Goal: Use online tool/utility: Utilize a website feature to perform a specific function

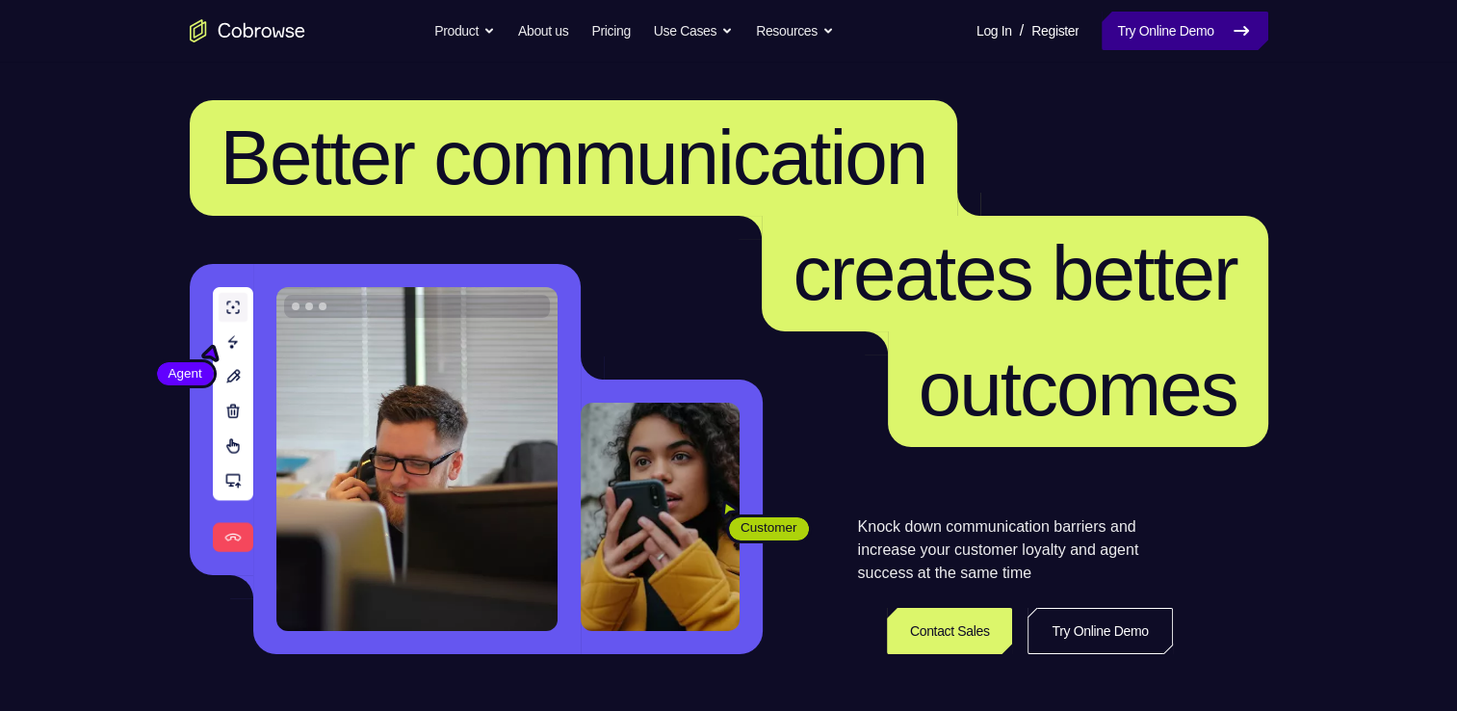
drag, startPoint x: 0, startPoint y: 0, endPoint x: 1126, endPoint y: 39, distance: 1126.8
click at [1126, 39] on link "Try Online Demo" at bounding box center [1185, 31] width 166 height 39
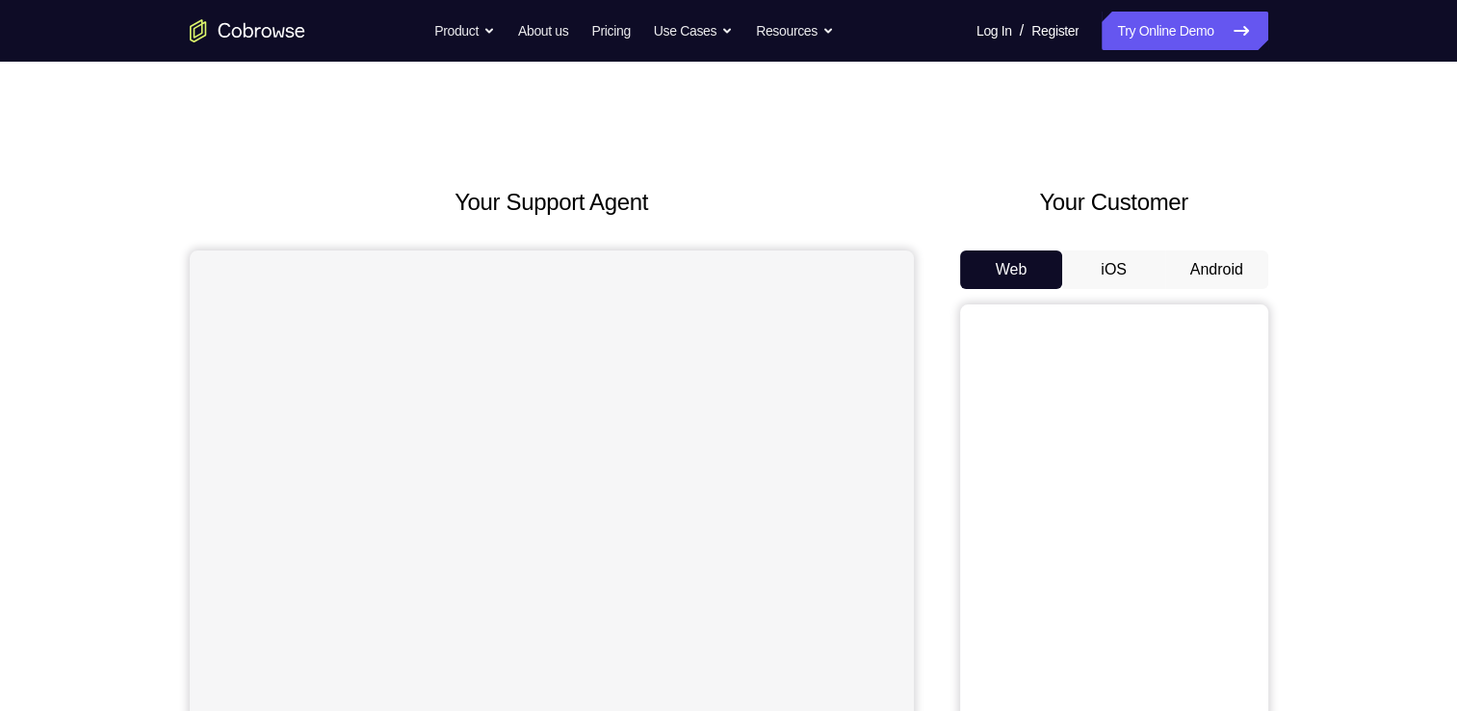
click at [1193, 263] on button "Android" at bounding box center [1217, 269] width 103 height 39
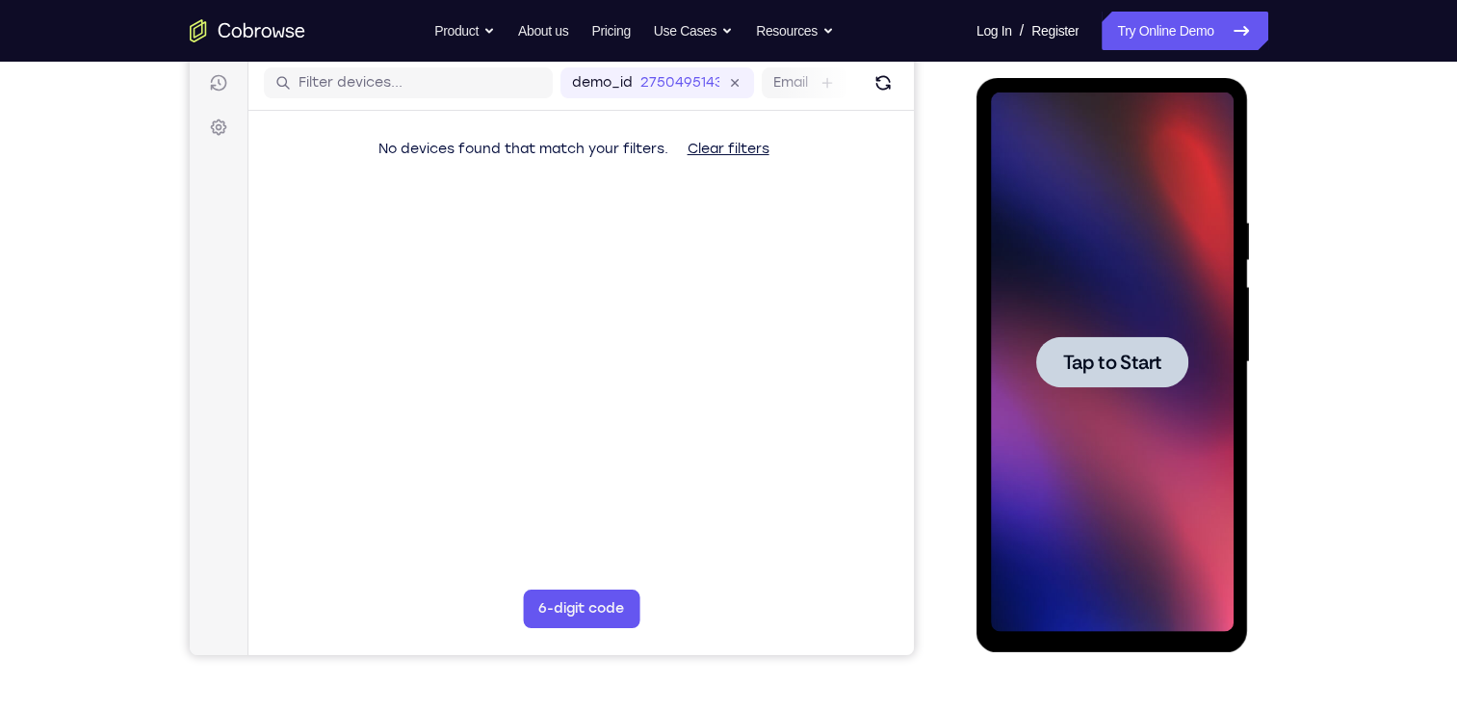
scroll to position [220, 0]
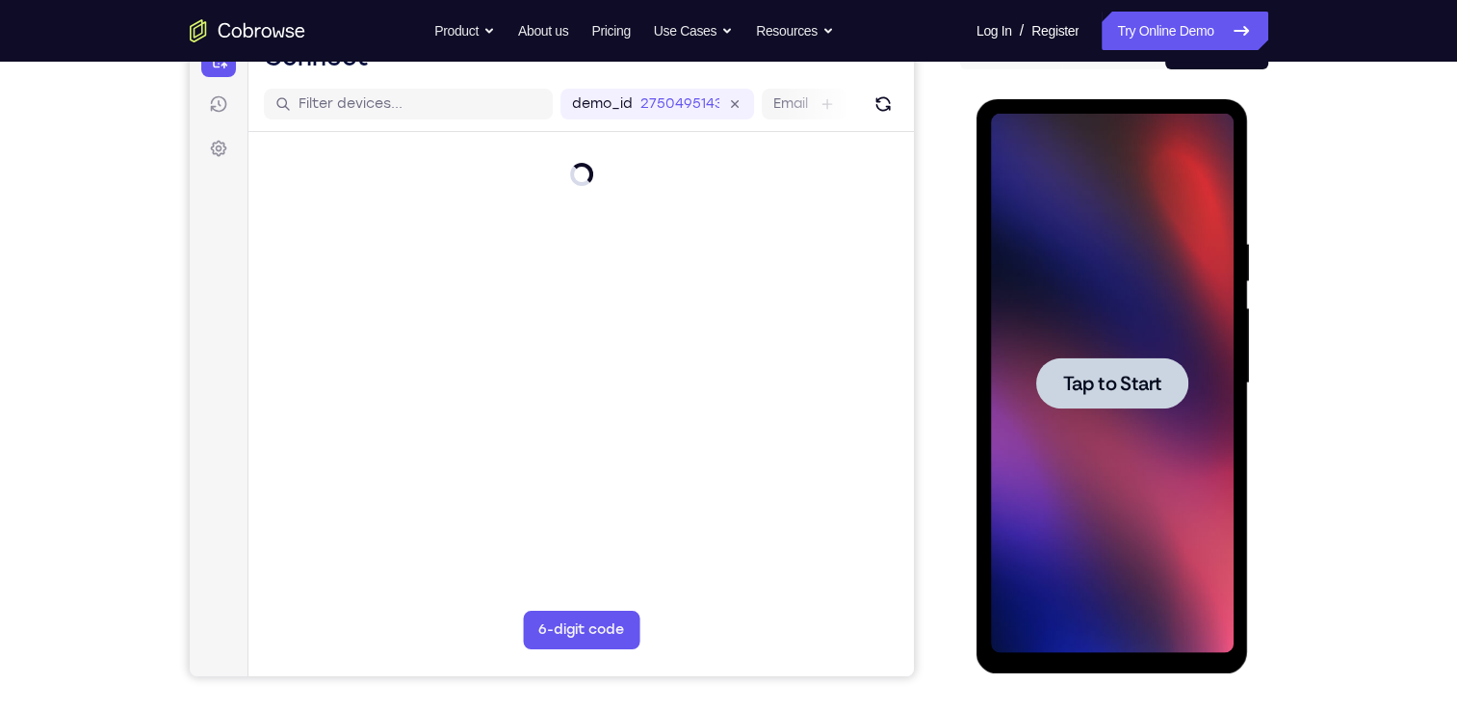
click at [1161, 403] on div at bounding box center [1113, 382] width 152 height 51
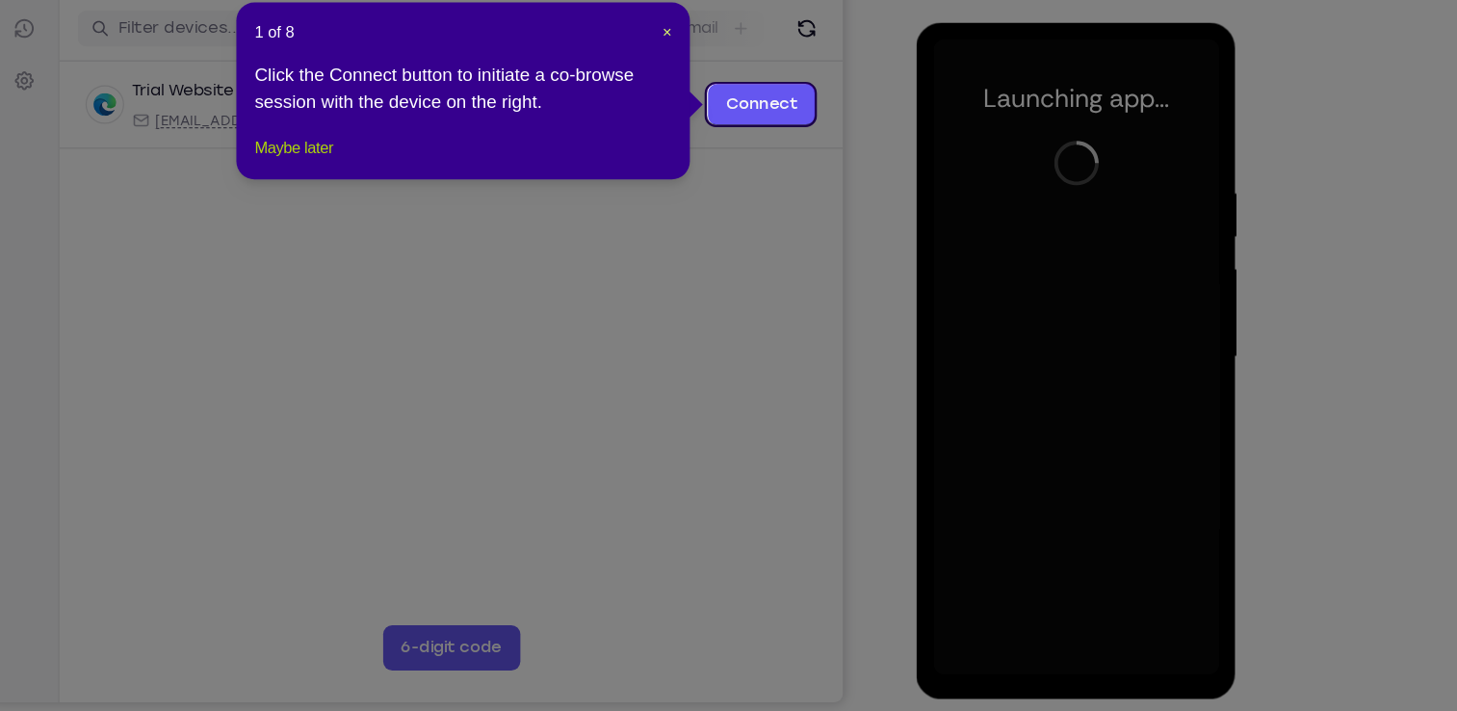
click at [473, 217] on button "Maybe later" at bounding box center [447, 205] width 66 height 23
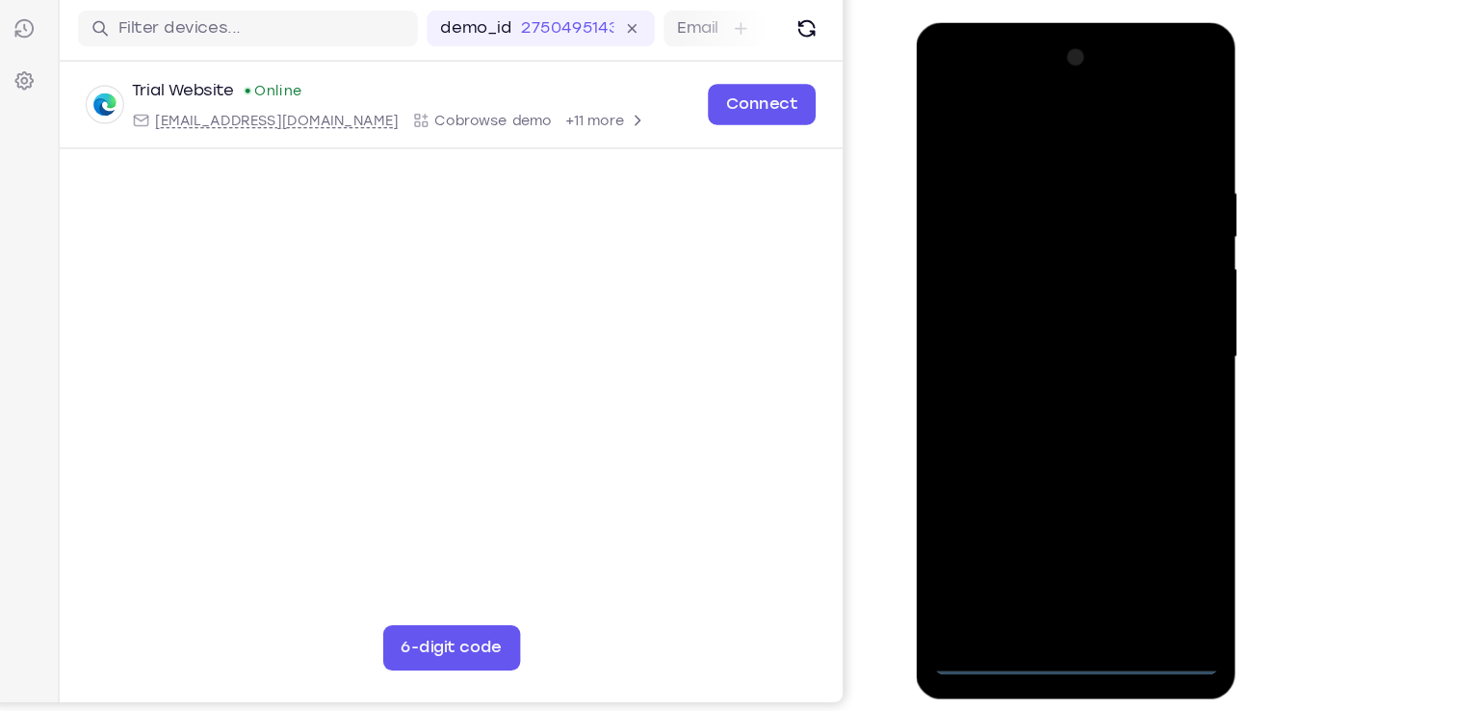
click at [1058, 561] on div at bounding box center [1052, 306] width 243 height 539
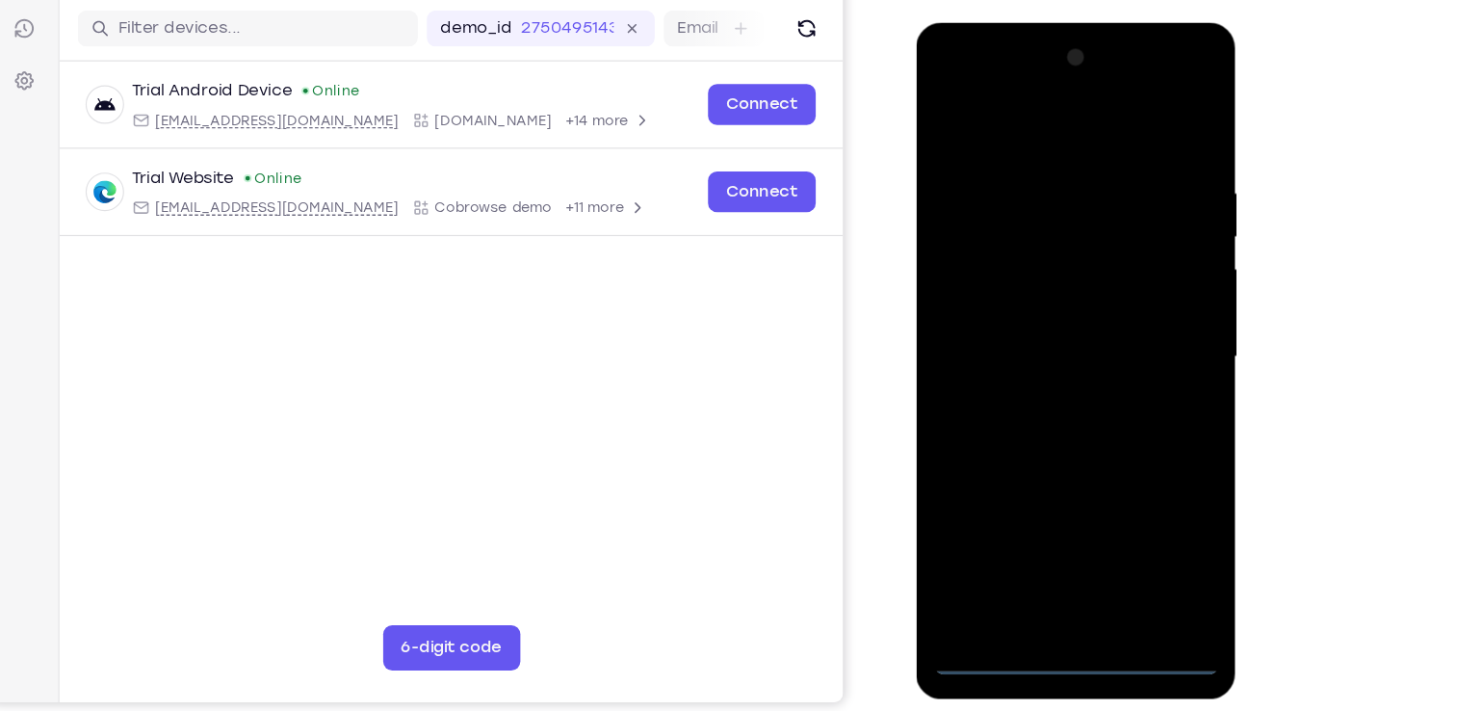
click at [1120, 487] on div at bounding box center [1052, 306] width 243 height 539
click at [952, 88] on div at bounding box center [1052, 306] width 243 height 539
click at [1137, 304] on div at bounding box center [1052, 306] width 243 height 539
click at [1026, 341] on div at bounding box center [1052, 306] width 243 height 539
click at [1047, 286] on div at bounding box center [1052, 306] width 243 height 539
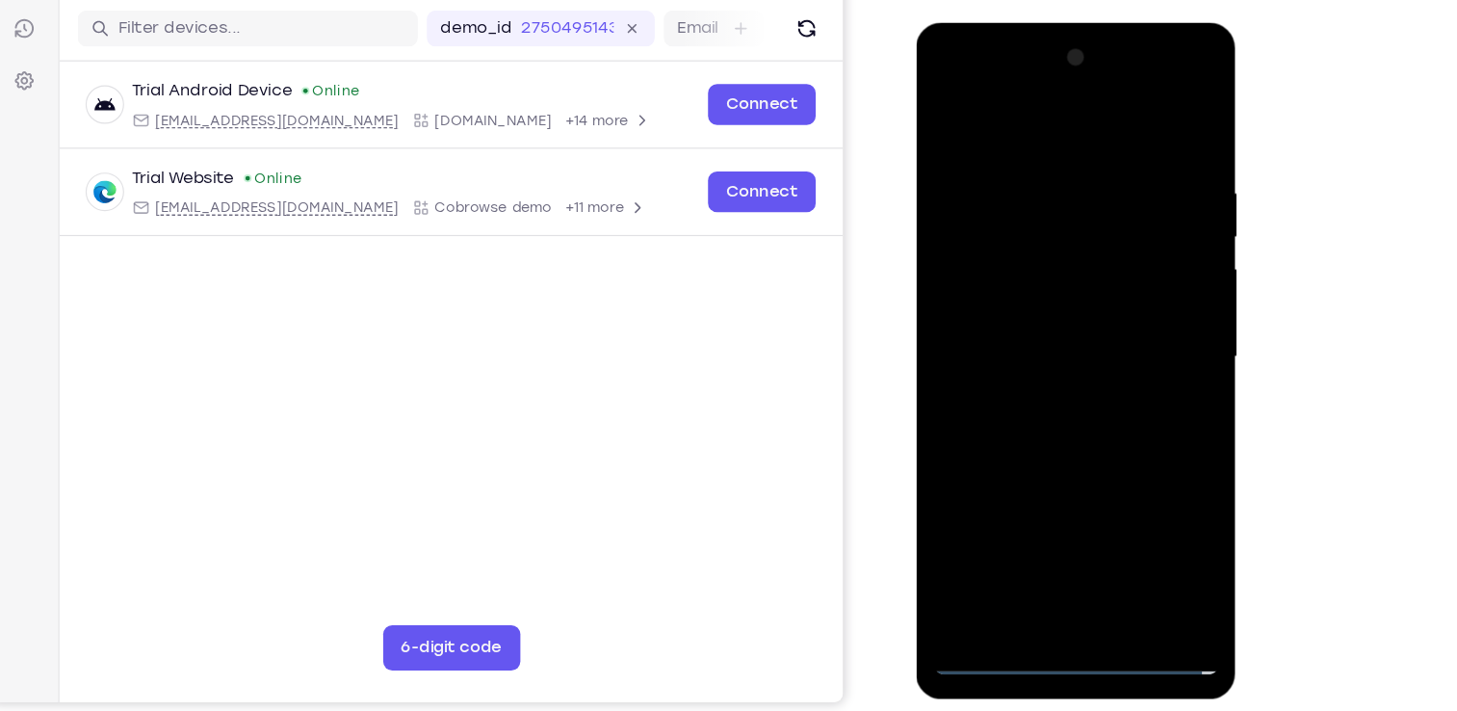
click at [1037, 270] on div at bounding box center [1052, 306] width 243 height 539
click at [1023, 309] on div at bounding box center [1052, 306] width 243 height 539
click at [1030, 361] on div at bounding box center [1052, 306] width 243 height 539
click at [1029, 363] on div at bounding box center [1052, 306] width 243 height 539
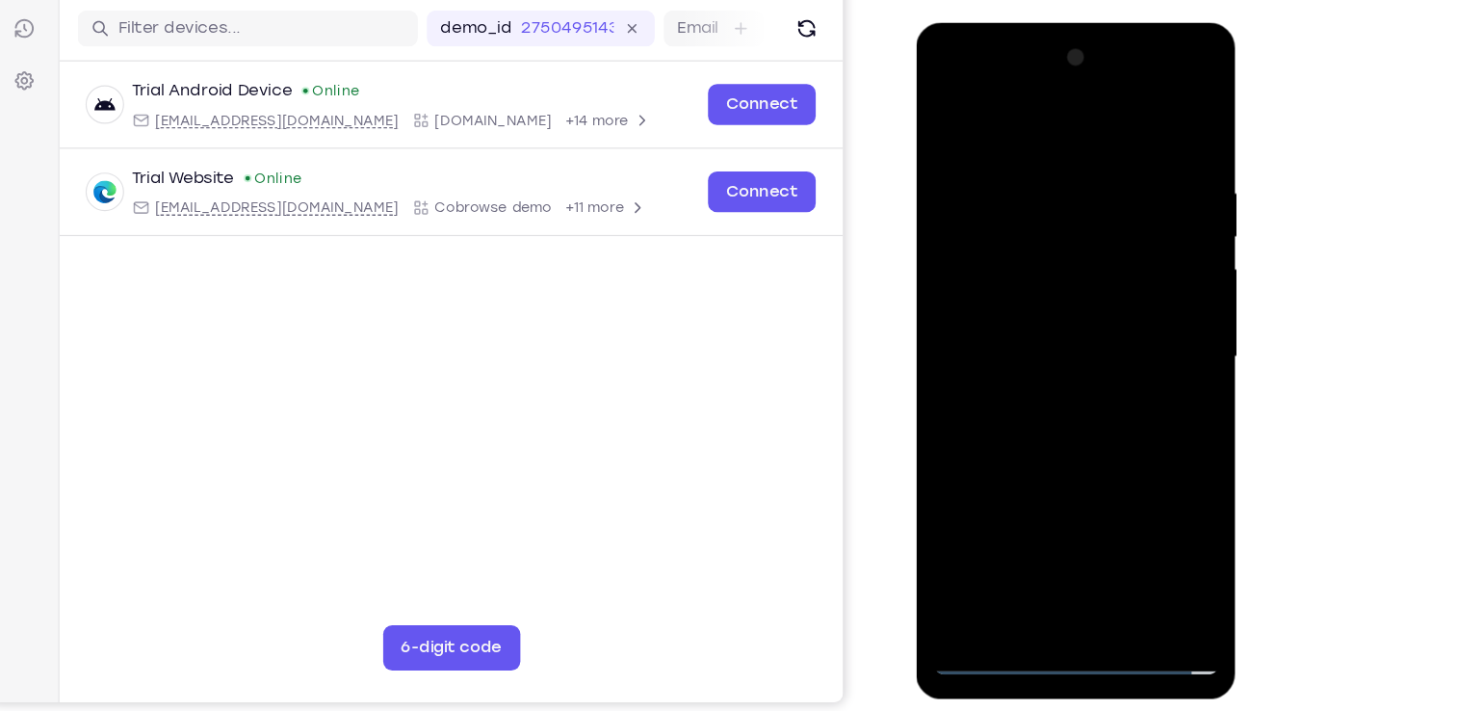
click at [1092, 347] on div at bounding box center [1052, 306] width 243 height 539
click at [1065, 367] on div at bounding box center [1052, 306] width 243 height 539
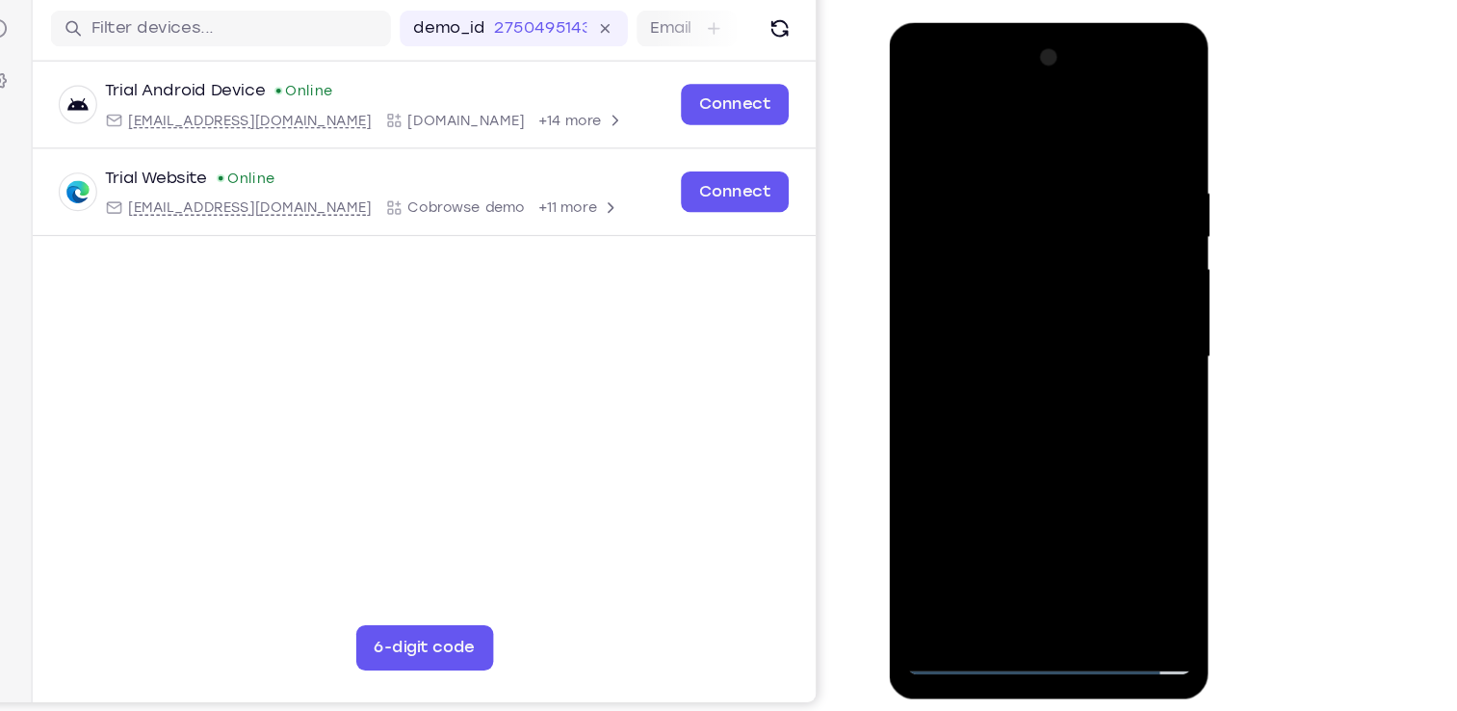
click at [1060, 368] on div at bounding box center [1025, 306] width 243 height 539
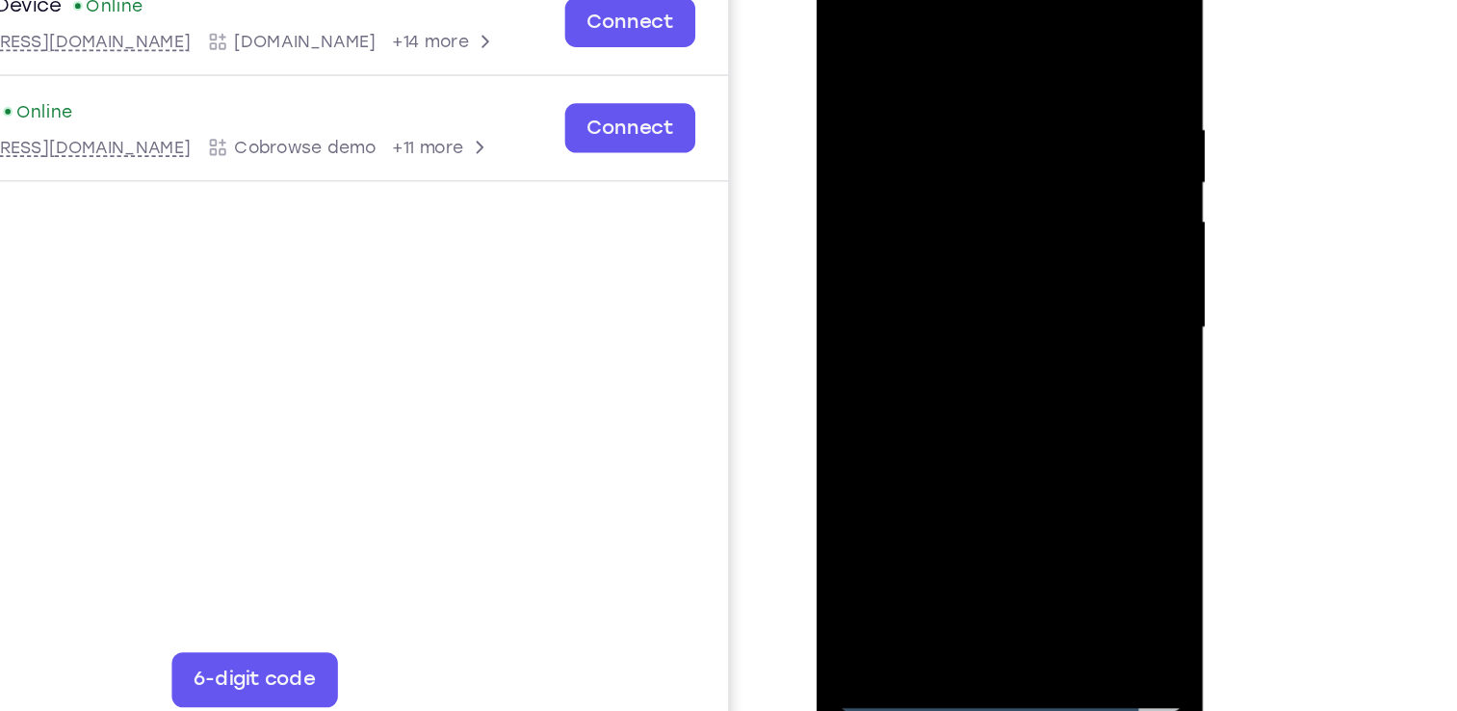
click at [960, 299] on div at bounding box center [952, 208] width 243 height 539
click at [1063, 408] on div at bounding box center [952, 208] width 243 height 539
drag, startPoint x: 1014, startPoint y: 316, endPoint x: 1009, endPoint y: 255, distance: 61.0
click at [1009, 255] on div at bounding box center [952, 208] width 243 height 539
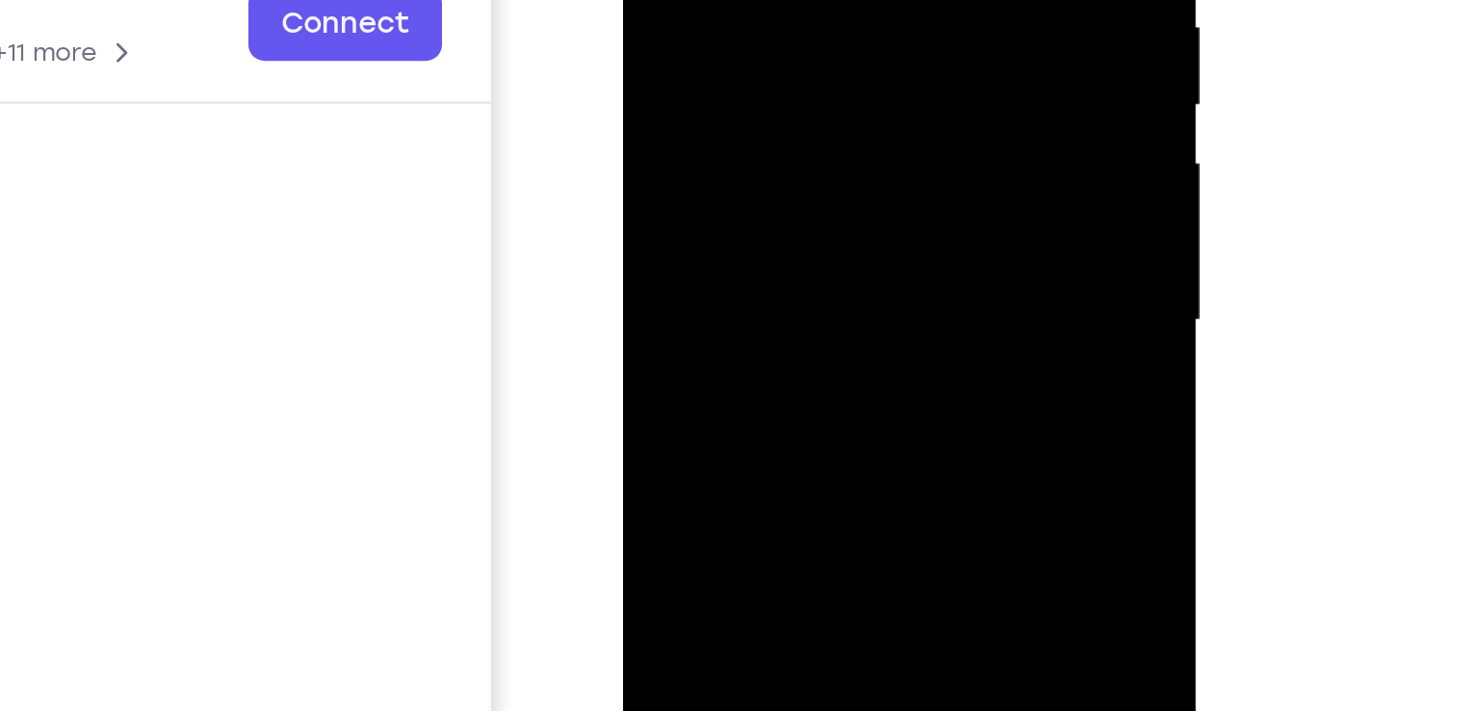
click at [865, 41] on div at bounding box center [759, 4] width 243 height 539
click at [867, 37] on div at bounding box center [759, 4] width 243 height 539
click at [650, 39] on div at bounding box center [759, 4] width 243 height 539
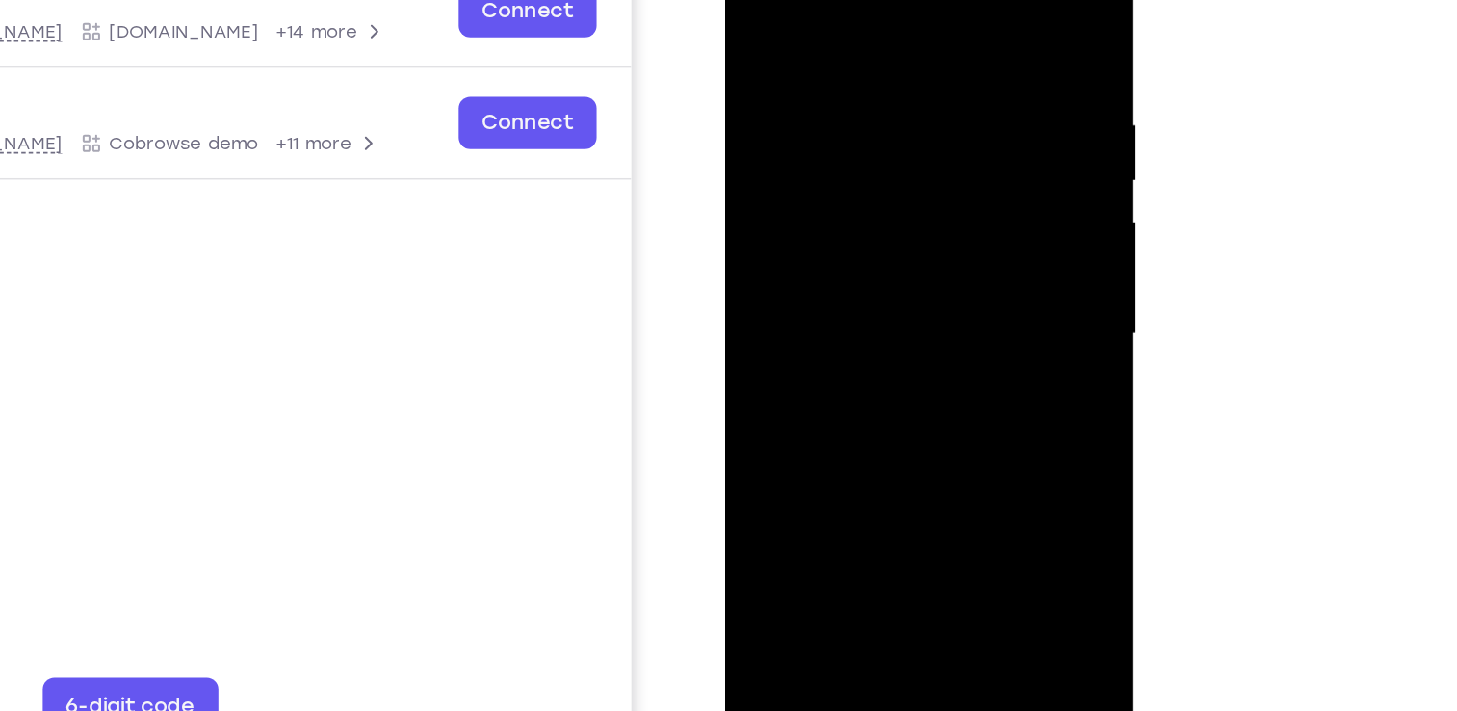
click at [902, 414] on div at bounding box center [861, 191] width 243 height 539
click at [878, 296] on div at bounding box center [861, 191] width 243 height 539
click at [875, 166] on div at bounding box center [861, 191] width 243 height 539
click at [755, 0] on div at bounding box center [861, 191] width 243 height 539
click at [758, 0] on div at bounding box center [861, 191] width 243 height 539
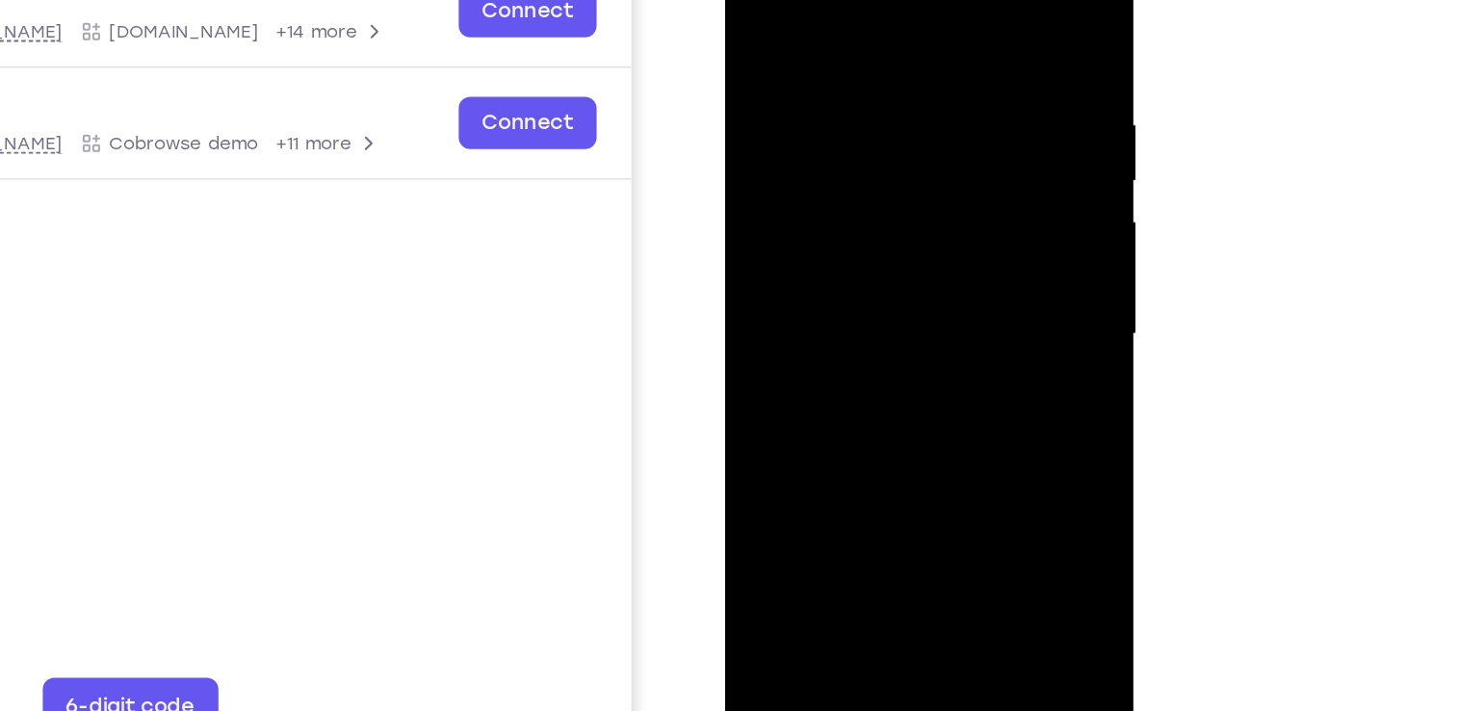
drag, startPoint x: 871, startPoint y: 200, endPoint x: 882, endPoint y: 58, distance: 143.0
click at [882, 58] on div at bounding box center [861, 191] width 243 height 539
drag, startPoint x: 871, startPoint y: 349, endPoint x: 883, endPoint y: 128, distance: 221.0
click at [883, 128] on div at bounding box center [861, 191] width 243 height 539
drag, startPoint x: 894, startPoint y: 332, endPoint x: 903, endPoint y: 242, distance: 91.0
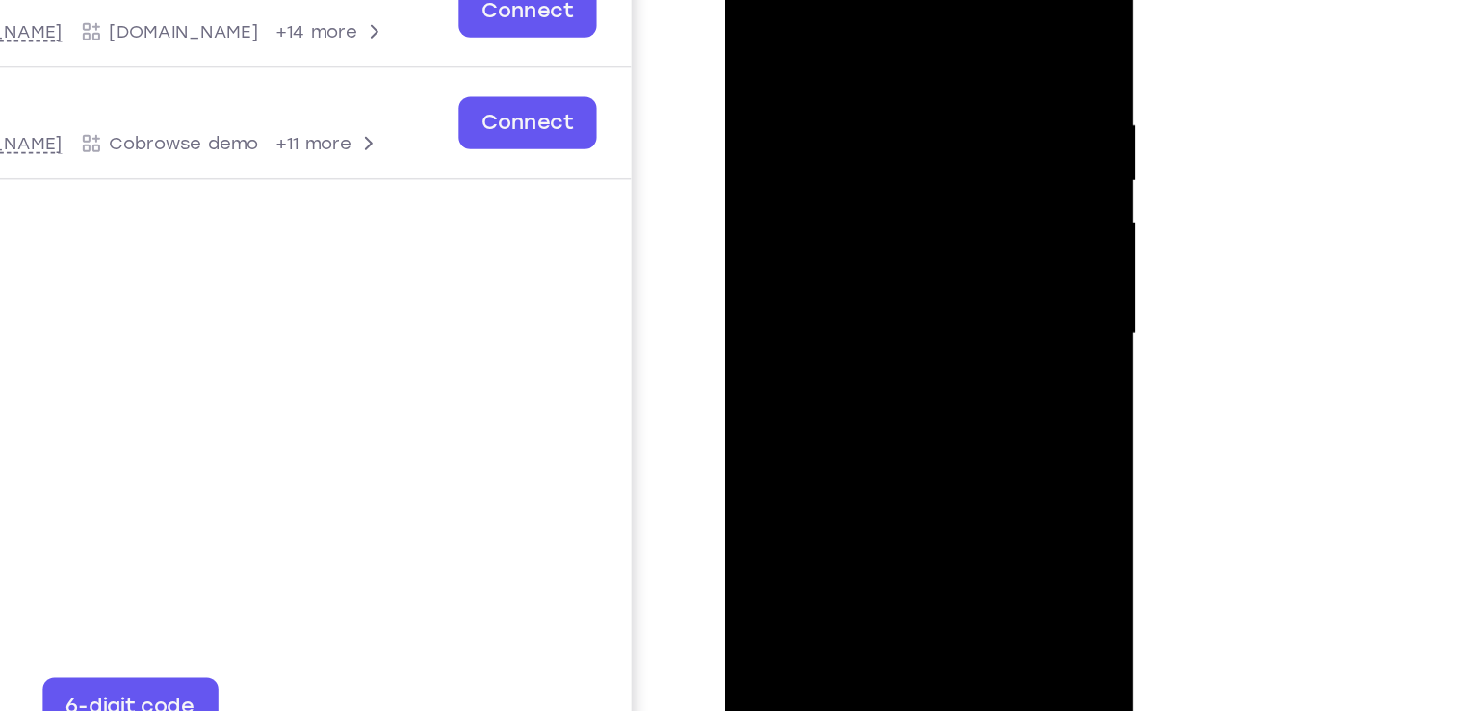
click at [903, 242] on div at bounding box center [861, 191] width 243 height 539
click at [962, 234] on div at bounding box center [861, 191] width 243 height 539
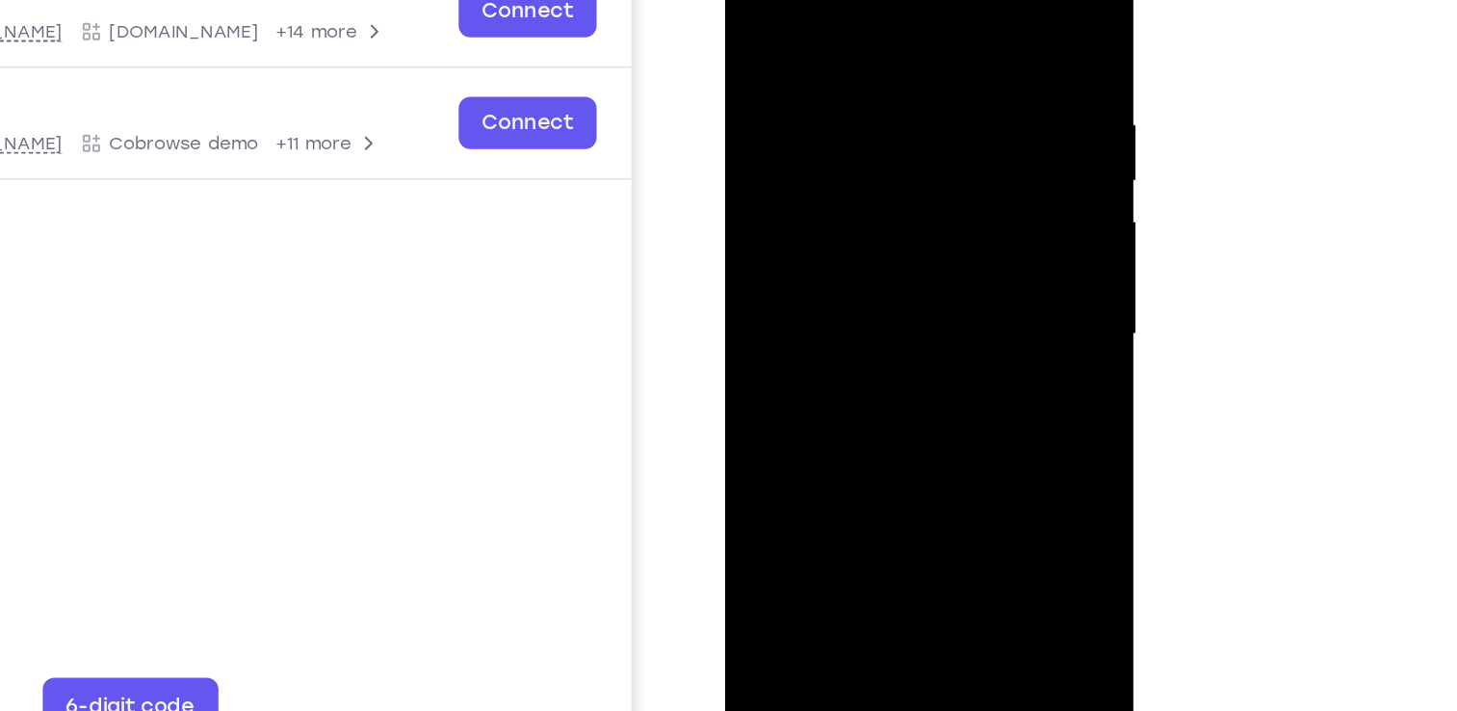
drag, startPoint x: 872, startPoint y: 142, endPoint x: 879, endPoint y: 391, distance: 249.6
click at [879, 391] on div at bounding box center [861, 191] width 243 height 539
drag, startPoint x: 893, startPoint y: 176, endPoint x: 887, endPoint y: 335, distance: 159.1
click at [887, 335] on div at bounding box center [861, 191] width 243 height 539
click at [959, 0] on div at bounding box center [861, 191] width 243 height 539
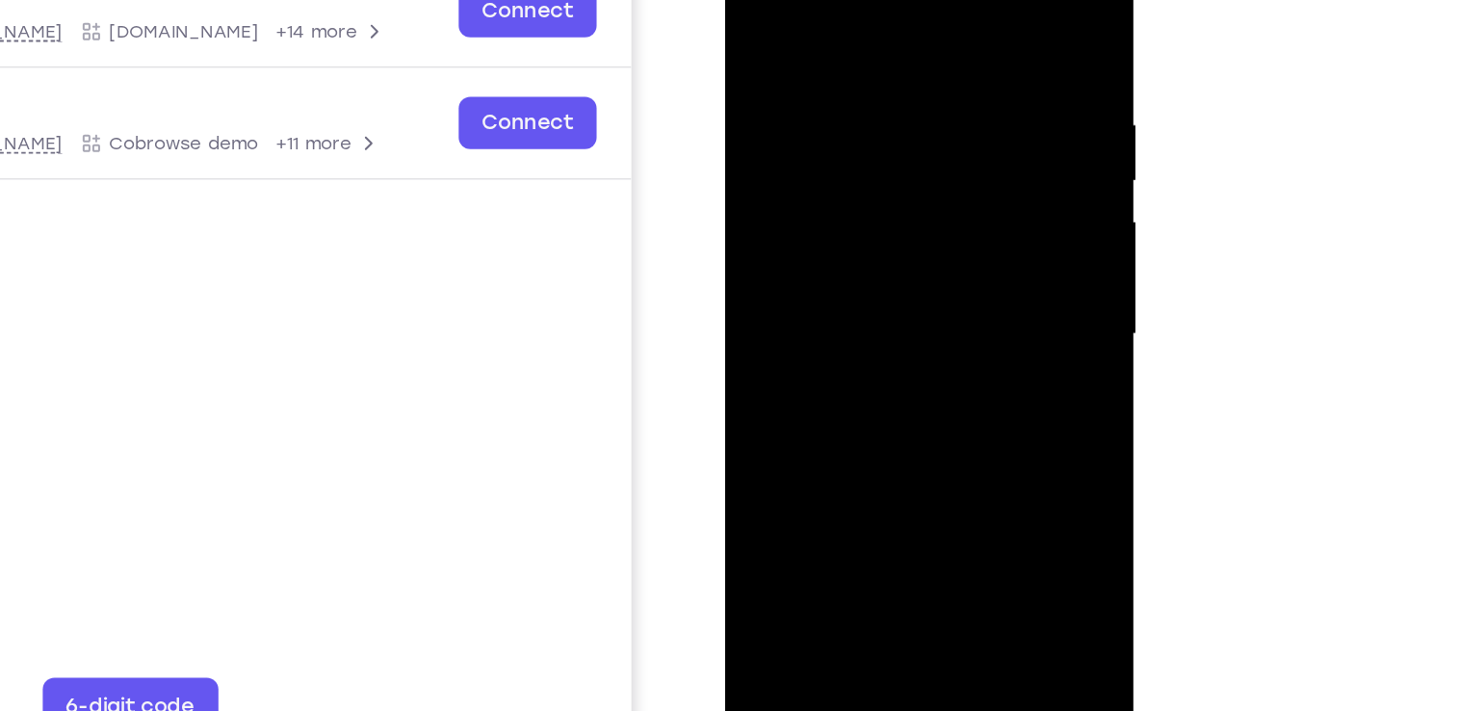
click at [754, 0] on div at bounding box center [861, 191] width 243 height 539
click at [829, 36] on div at bounding box center [861, 191] width 243 height 539
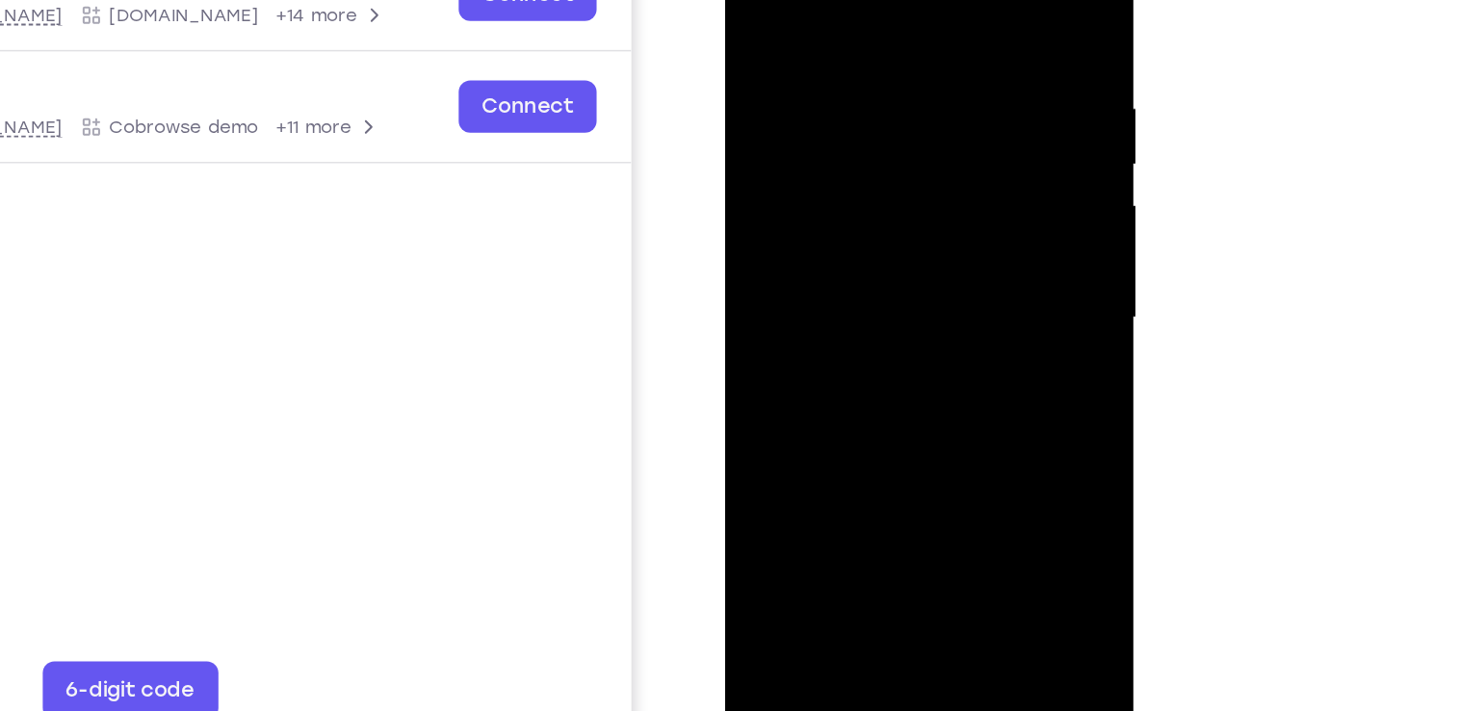
click at [850, 164] on div at bounding box center [861, 175] width 243 height 539
click at [859, 149] on div at bounding box center [861, 175] width 243 height 539
drag, startPoint x: 904, startPoint y: 354, endPoint x: 902, endPoint y: 210, distance: 143.5
click at [902, 210] on div at bounding box center [861, 175] width 243 height 539
click at [767, 334] on div at bounding box center [861, 175] width 243 height 539
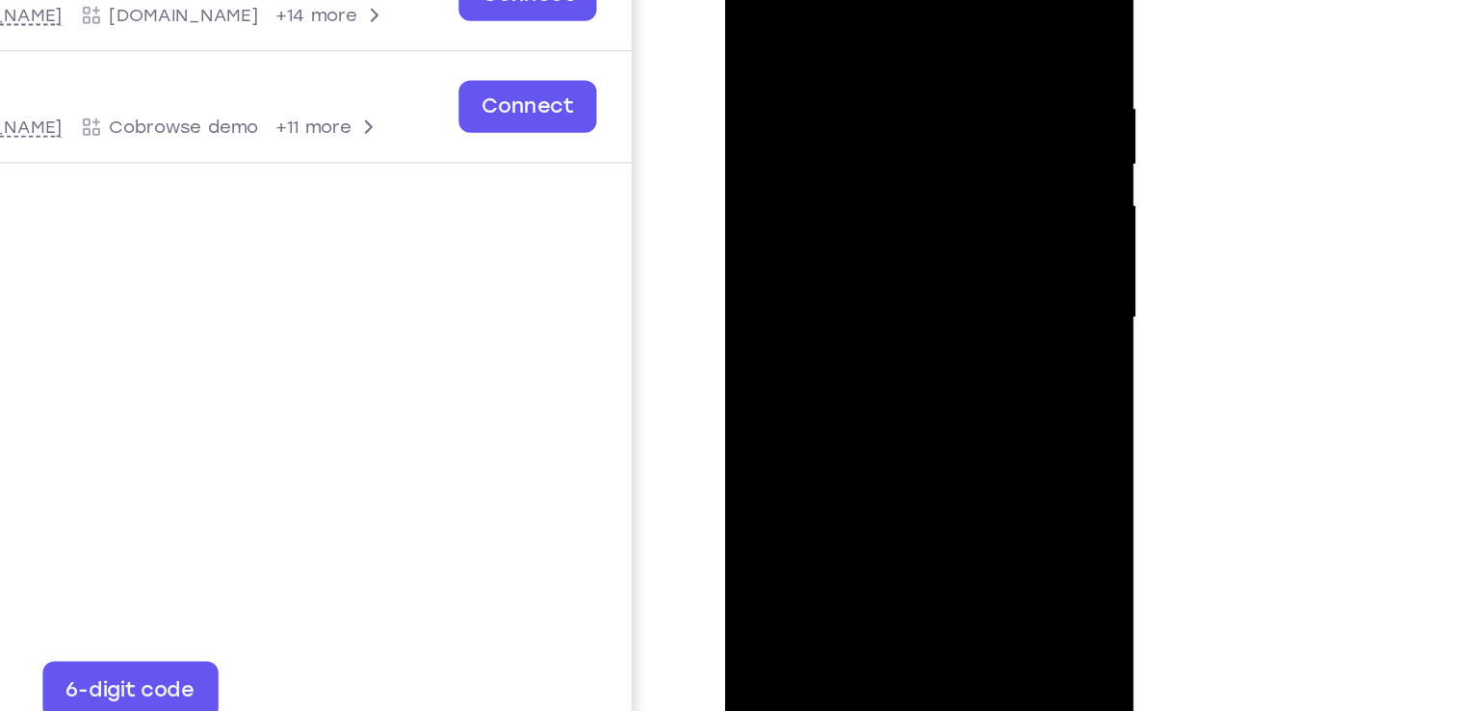
click at [798, 283] on div at bounding box center [861, 175] width 243 height 539
click at [847, 18] on div at bounding box center [861, 175] width 243 height 539
click at [821, 91] on div at bounding box center [861, 175] width 243 height 539
click at [961, 374] on div at bounding box center [861, 175] width 243 height 539
click at [896, 387] on div at bounding box center [861, 175] width 243 height 539
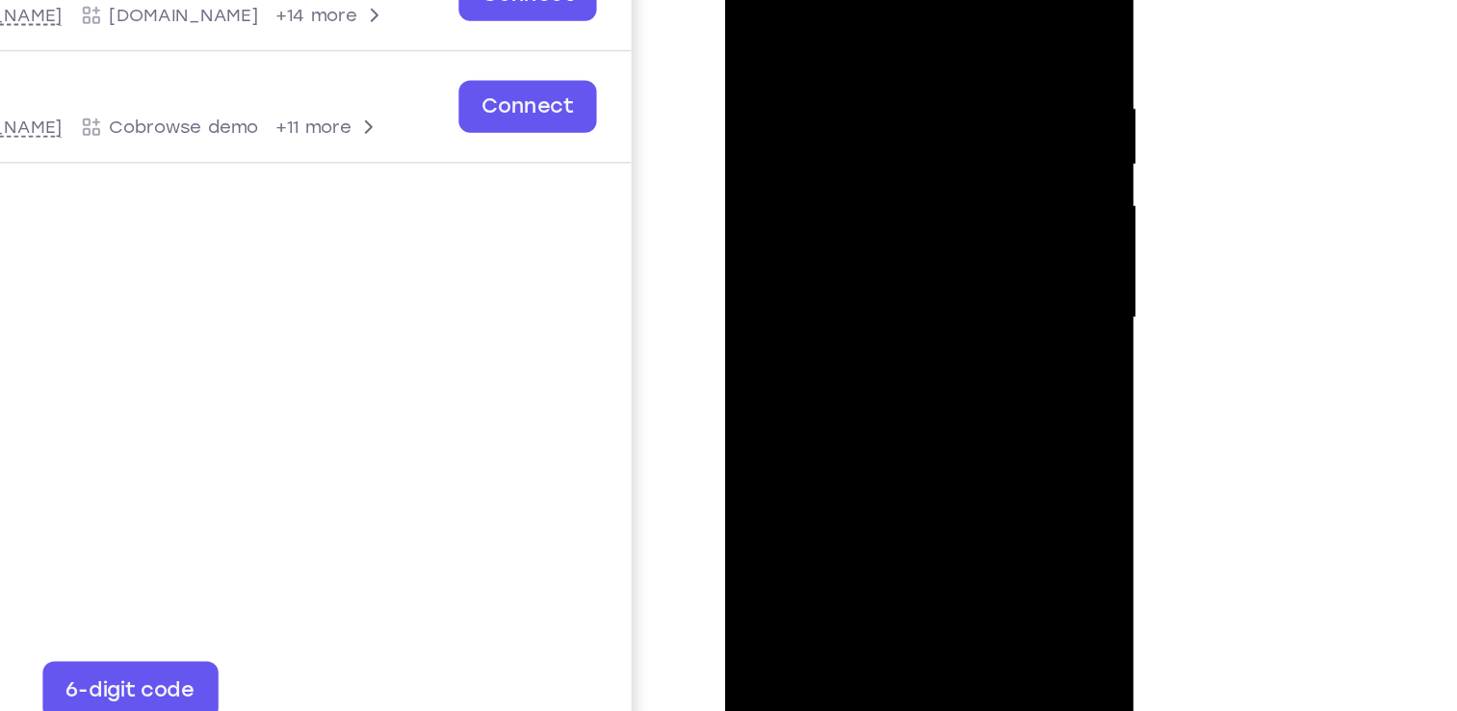
click at [873, 384] on div at bounding box center [861, 175] width 243 height 539
click at [906, 400] on div at bounding box center [861, 175] width 243 height 539
click at [863, 146] on div at bounding box center [861, 175] width 243 height 539
click at [759, 0] on div at bounding box center [861, 175] width 243 height 539
click at [757, 0] on div at bounding box center [861, 175] width 243 height 539
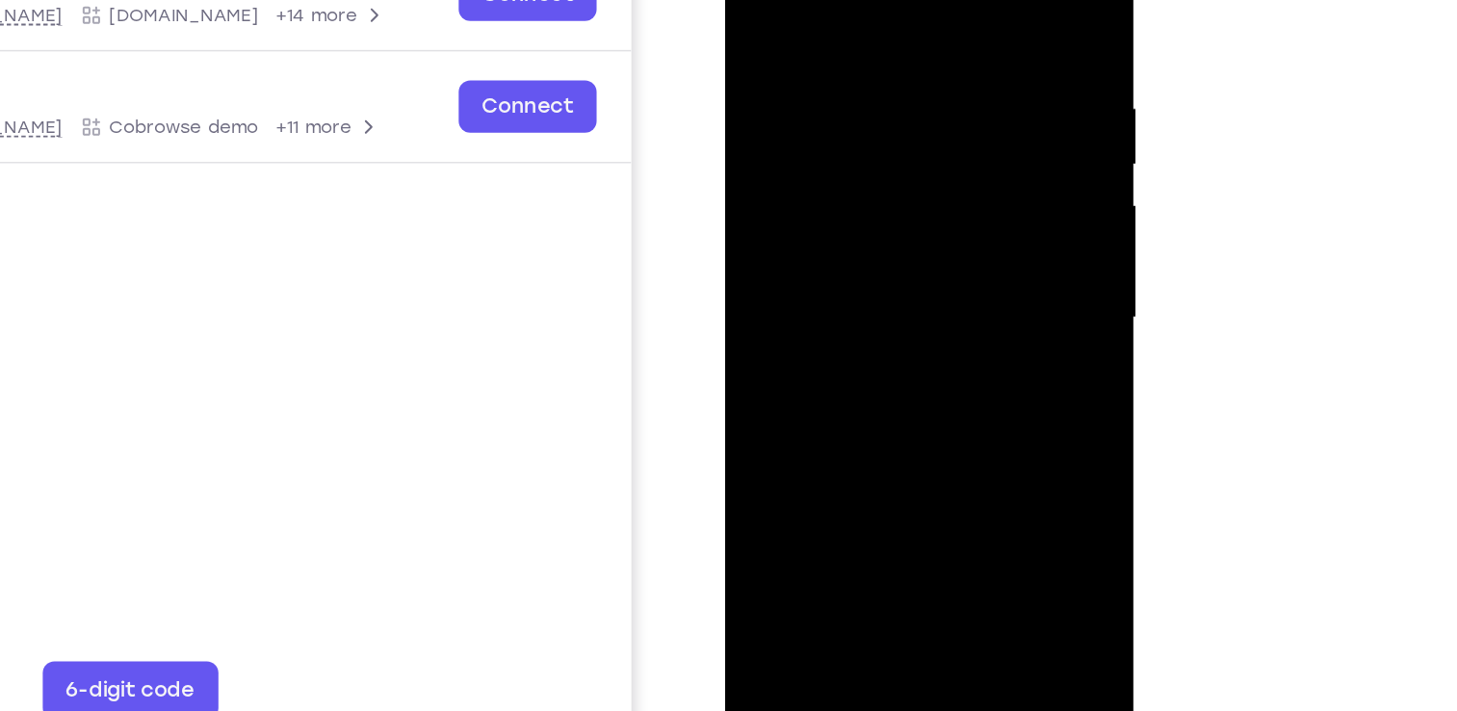
click at [893, 17] on div at bounding box center [861, 175] width 243 height 539
click at [932, 407] on div at bounding box center [861, 175] width 243 height 539
drag, startPoint x: 912, startPoint y: 174, endPoint x: 583, endPoint y: 228, distance: 333.8
click at [725, 228] on html "Online web based iOS Simulators and Android Emulators. Run iPhone, iPad, Mobile…" at bounding box center [862, 180] width 275 height 578
click at [955, 0] on div at bounding box center [861, 175] width 243 height 539
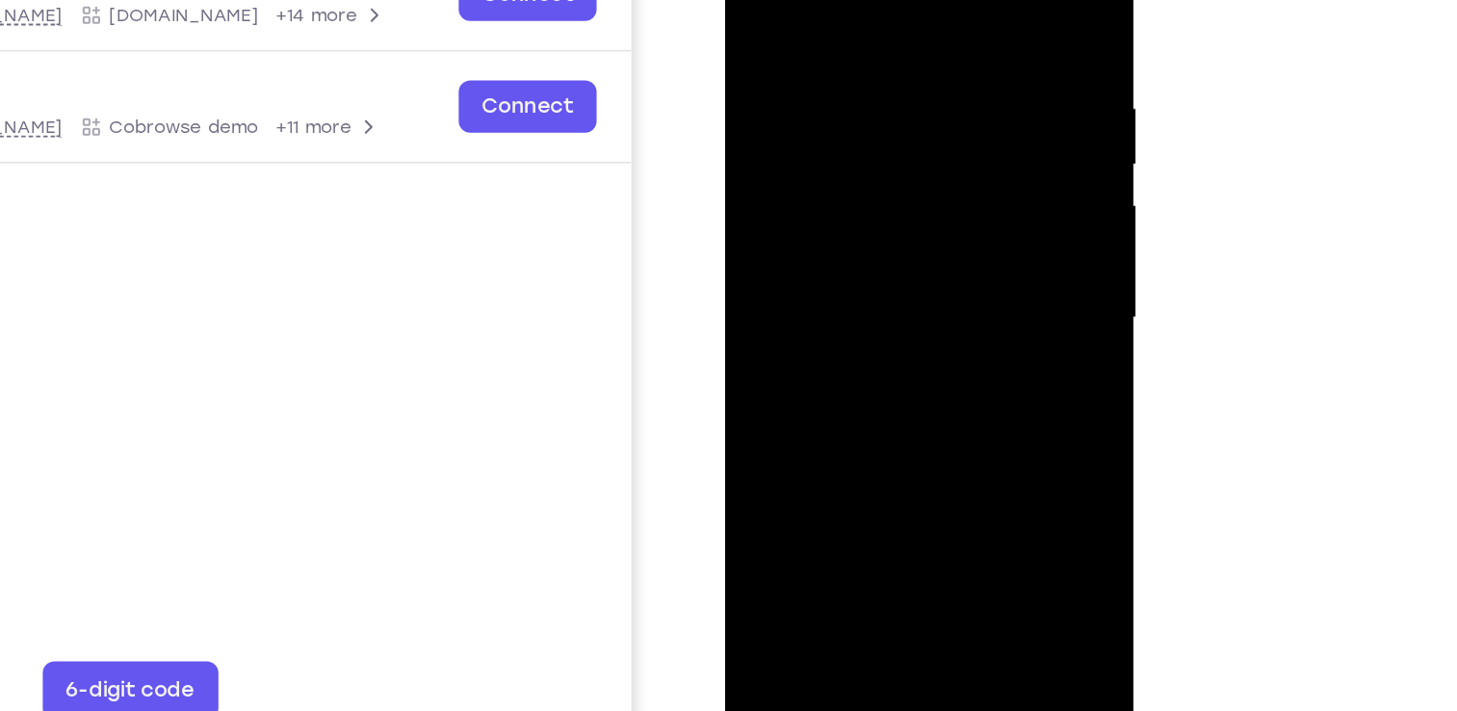
click at [912, 407] on div at bounding box center [861, 175] width 243 height 539
click at [760, 0] on div at bounding box center [861, 175] width 243 height 539
drag, startPoint x: 911, startPoint y: 298, endPoint x: 934, endPoint y: 46, distance: 252.5
click at [934, 46] on div at bounding box center [861, 175] width 243 height 539
drag, startPoint x: 911, startPoint y: 283, endPoint x: 910, endPoint y: 116, distance: 167.6
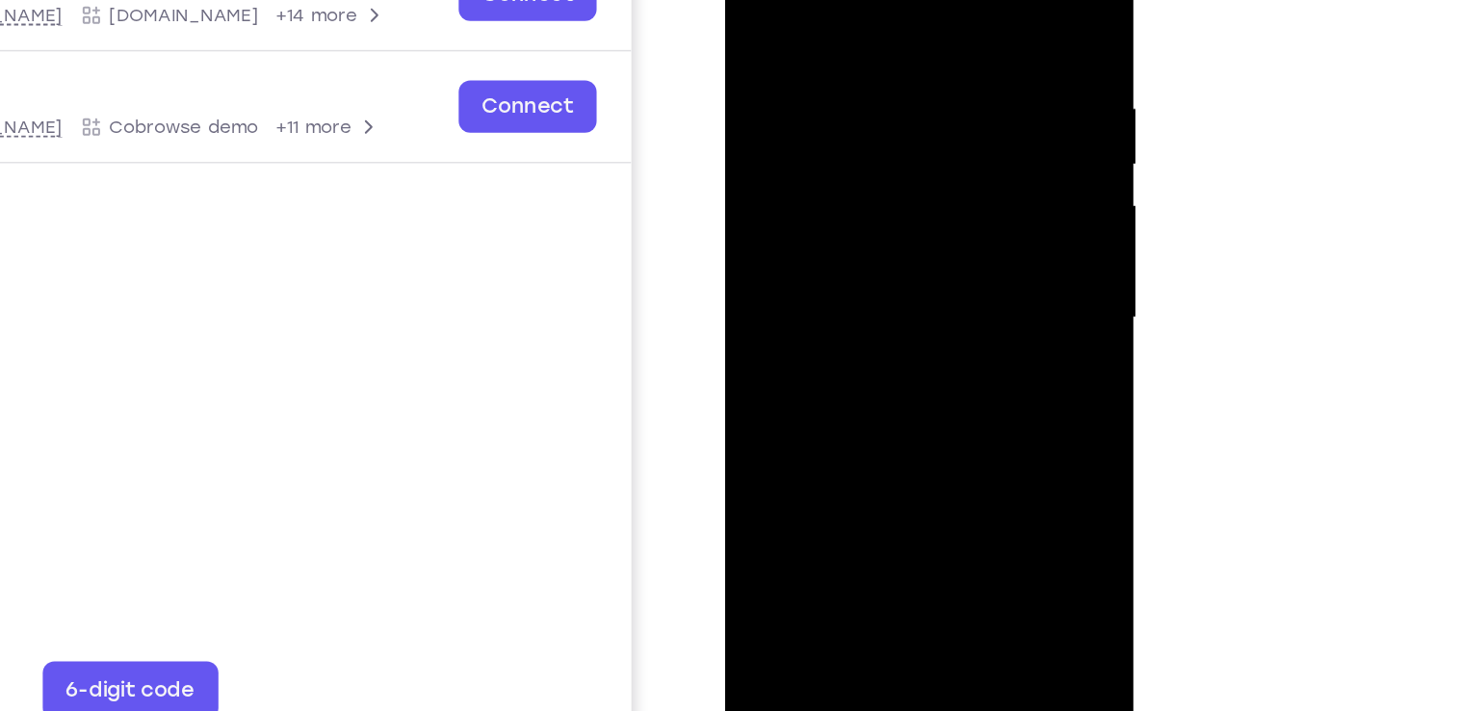
click at [910, 116] on div at bounding box center [861, 175] width 243 height 539
drag, startPoint x: 919, startPoint y: 295, endPoint x: 898, endPoint y: 132, distance: 164.2
click at [898, 132] on div at bounding box center [861, 175] width 243 height 539
drag, startPoint x: 906, startPoint y: 311, endPoint x: 893, endPoint y: -8, distance: 319.1
click at [893, 0] on div at bounding box center [861, 175] width 243 height 539
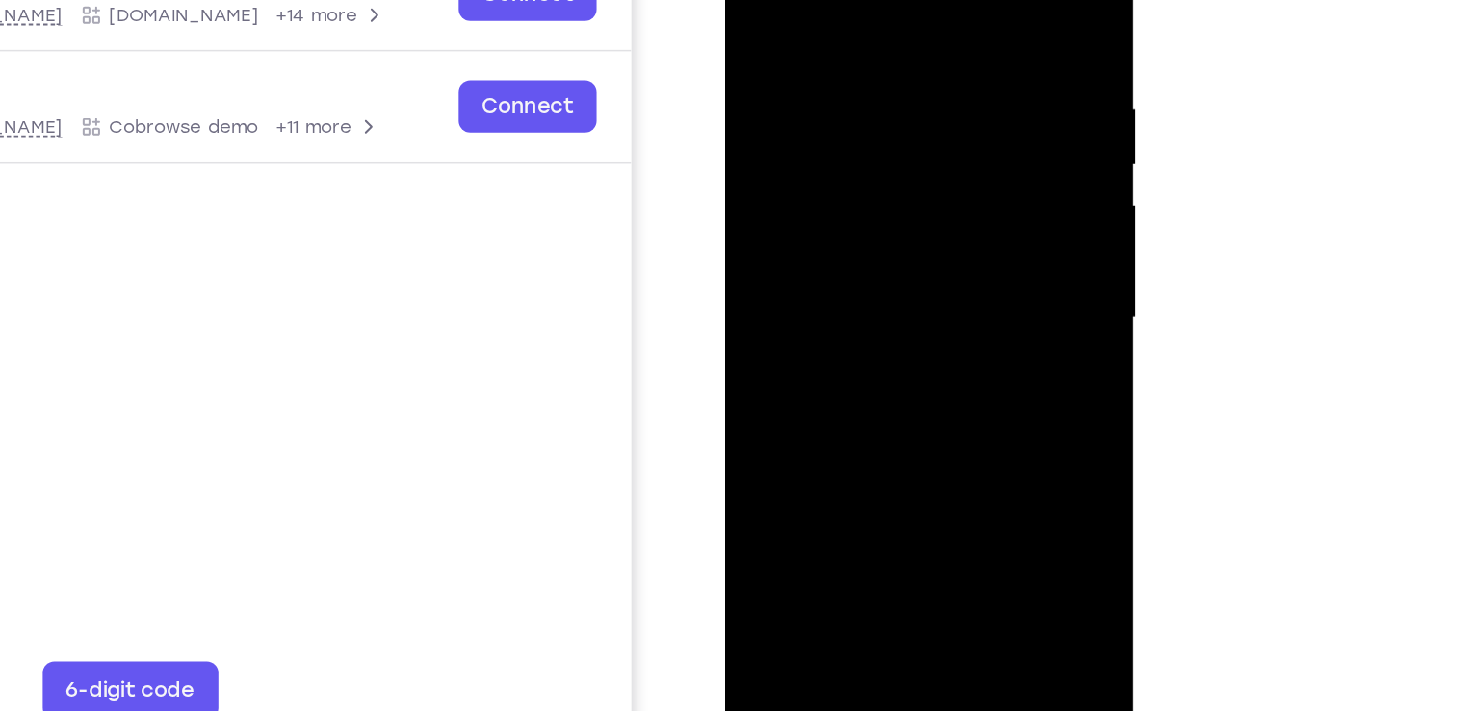
drag, startPoint x: 907, startPoint y: 132, endPoint x: 914, endPoint y: 380, distance: 247.7
click at [914, 380] on div at bounding box center [861, 175] width 243 height 539
drag, startPoint x: 923, startPoint y: 71, endPoint x: 916, endPoint y: 291, distance: 219.7
click at [916, 291] on div at bounding box center [861, 175] width 243 height 539
drag, startPoint x: 929, startPoint y: 115, endPoint x: 902, endPoint y: 399, distance: 285.5
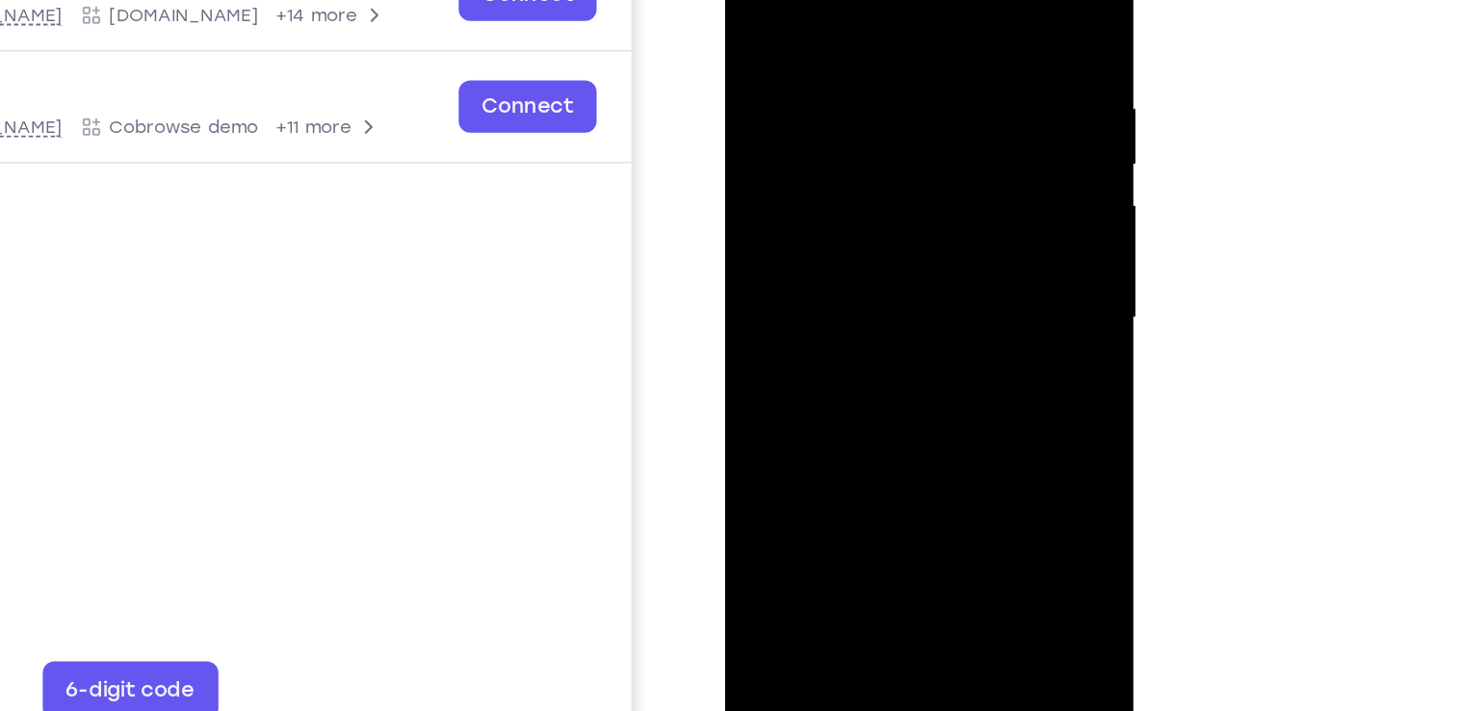
click at [902, 399] on div at bounding box center [861, 175] width 243 height 539
drag, startPoint x: 892, startPoint y: 213, endPoint x: 896, endPoint y: 276, distance: 63.7
click at [896, 276] on div at bounding box center [861, 175] width 243 height 539
drag, startPoint x: 910, startPoint y: 96, endPoint x: 913, endPoint y: 239, distance: 142.6
click at [913, 239] on div at bounding box center [861, 175] width 243 height 539
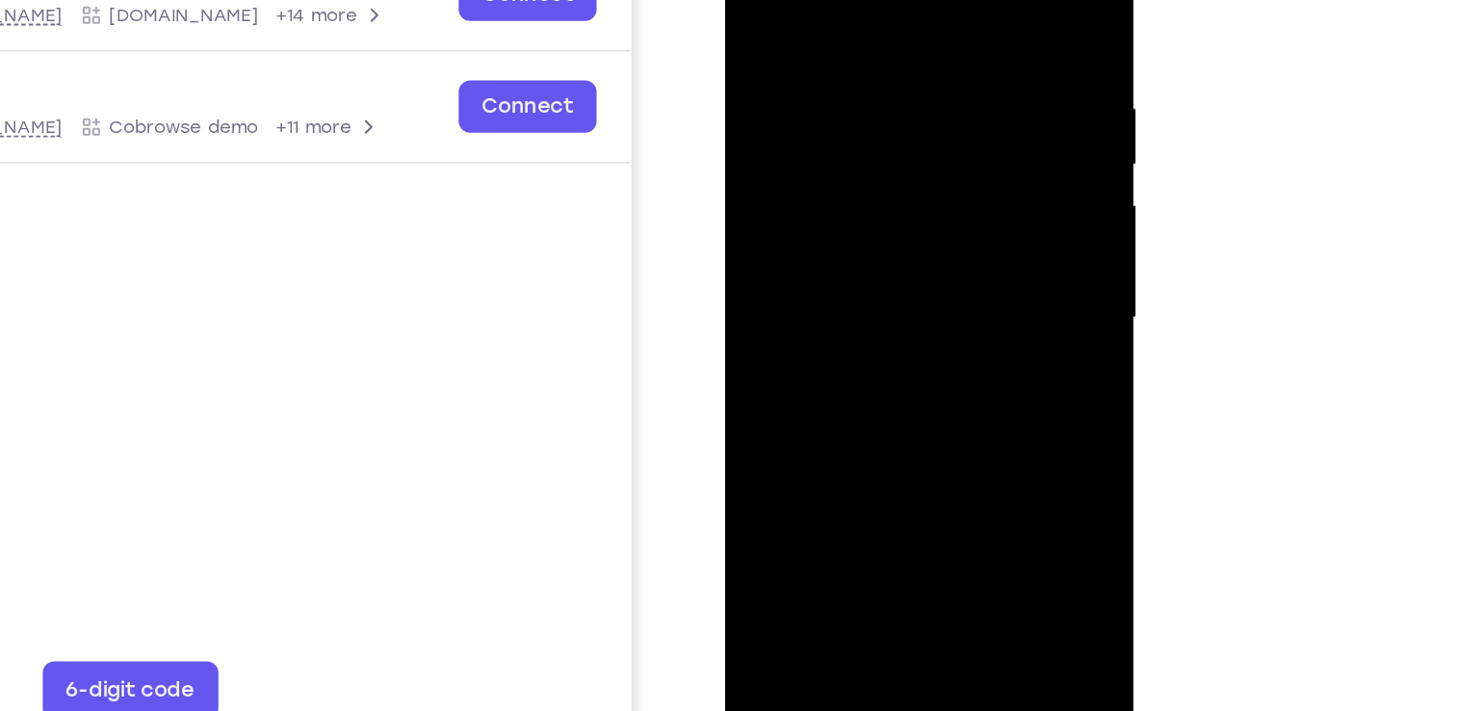
drag, startPoint x: 936, startPoint y: 86, endPoint x: 912, endPoint y: 233, distance: 149.3
click at [912, 233] on div at bounding box center [861, 175] width 243 height 539
drag, startPoint x: 907, startPoint y: 73, endPoint x: 903, endPoint y: 226, distance: 153.2
click at [903, 226] on div at bounding box center [861, 175] width 243 height 539
drag, startPoint x: 894, startPoint y: 90, endPoint x: 904, endPoint y: 354, distance: 265.1
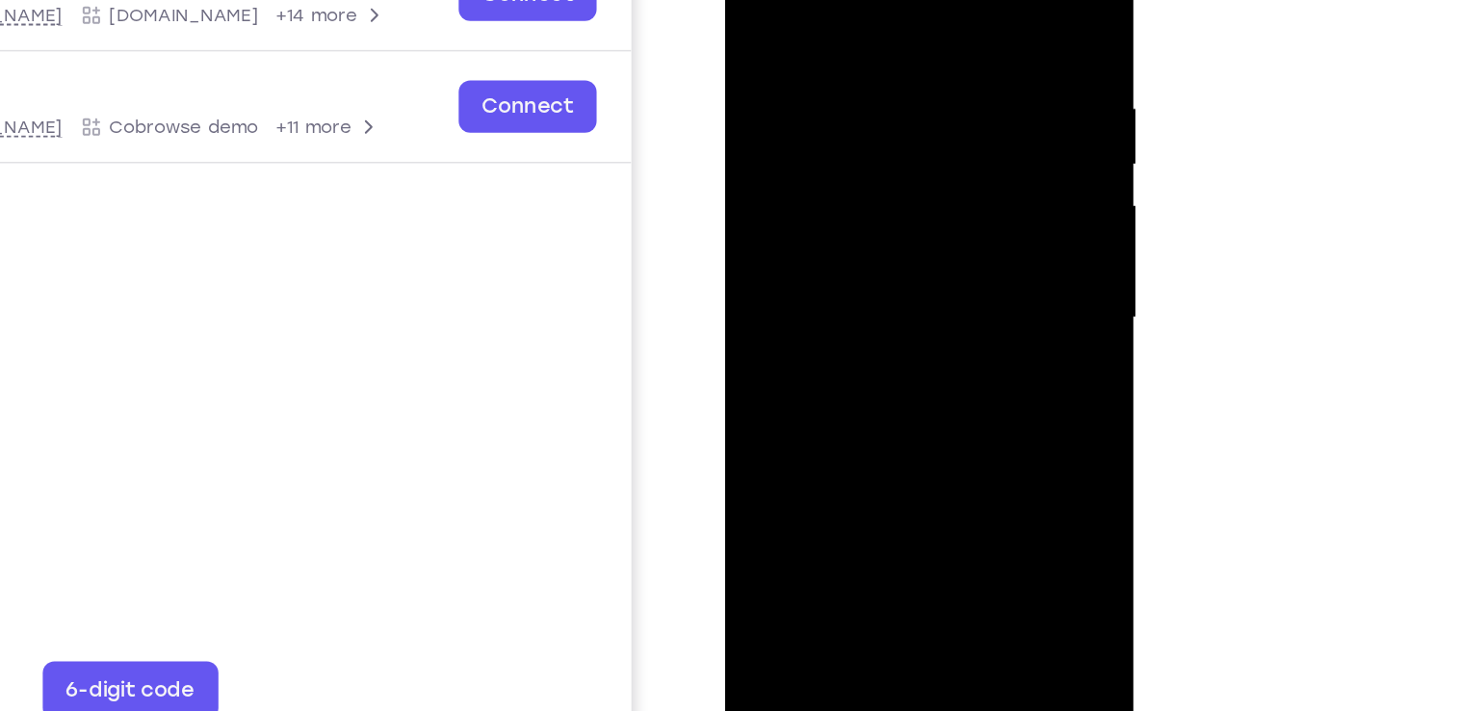
click at [904, 354] on div at bounding box center [861, 175] width 243 height 539
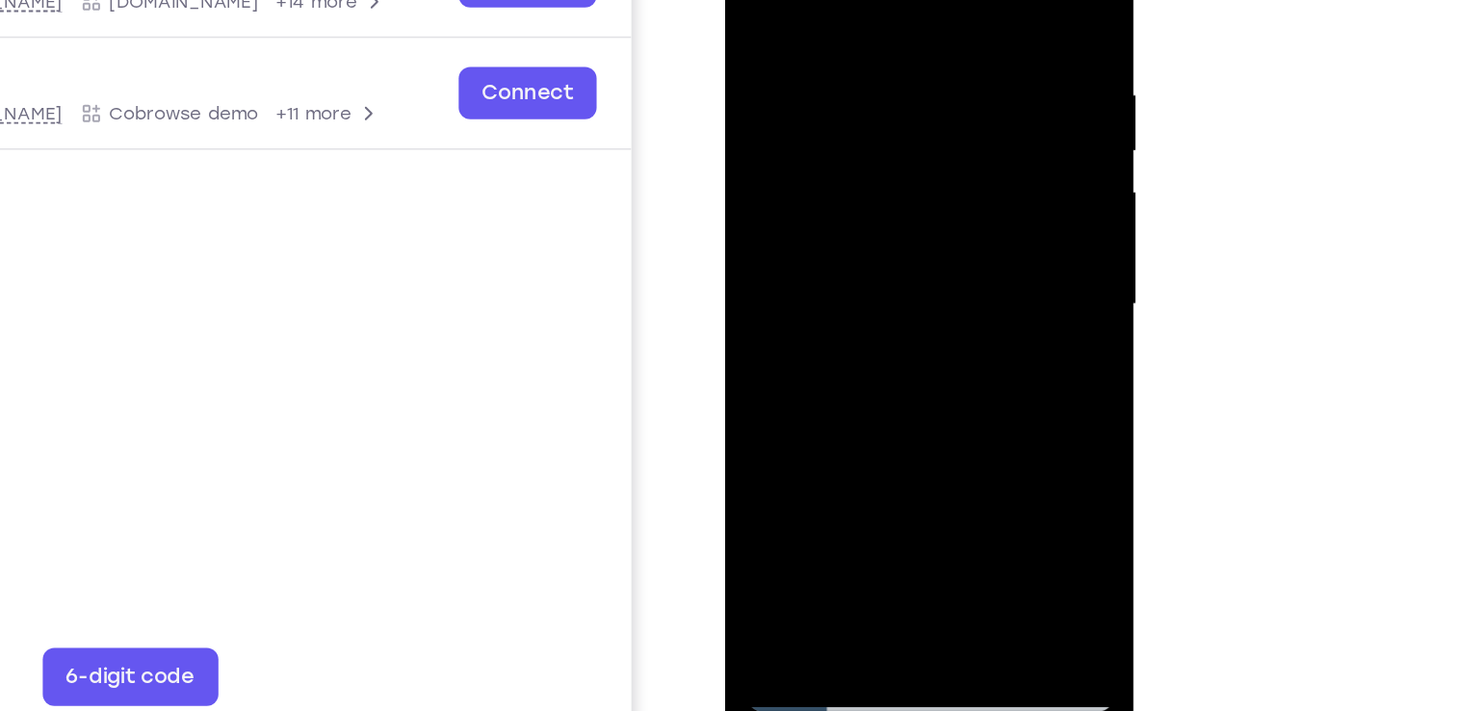
scroll to position [289, 0]
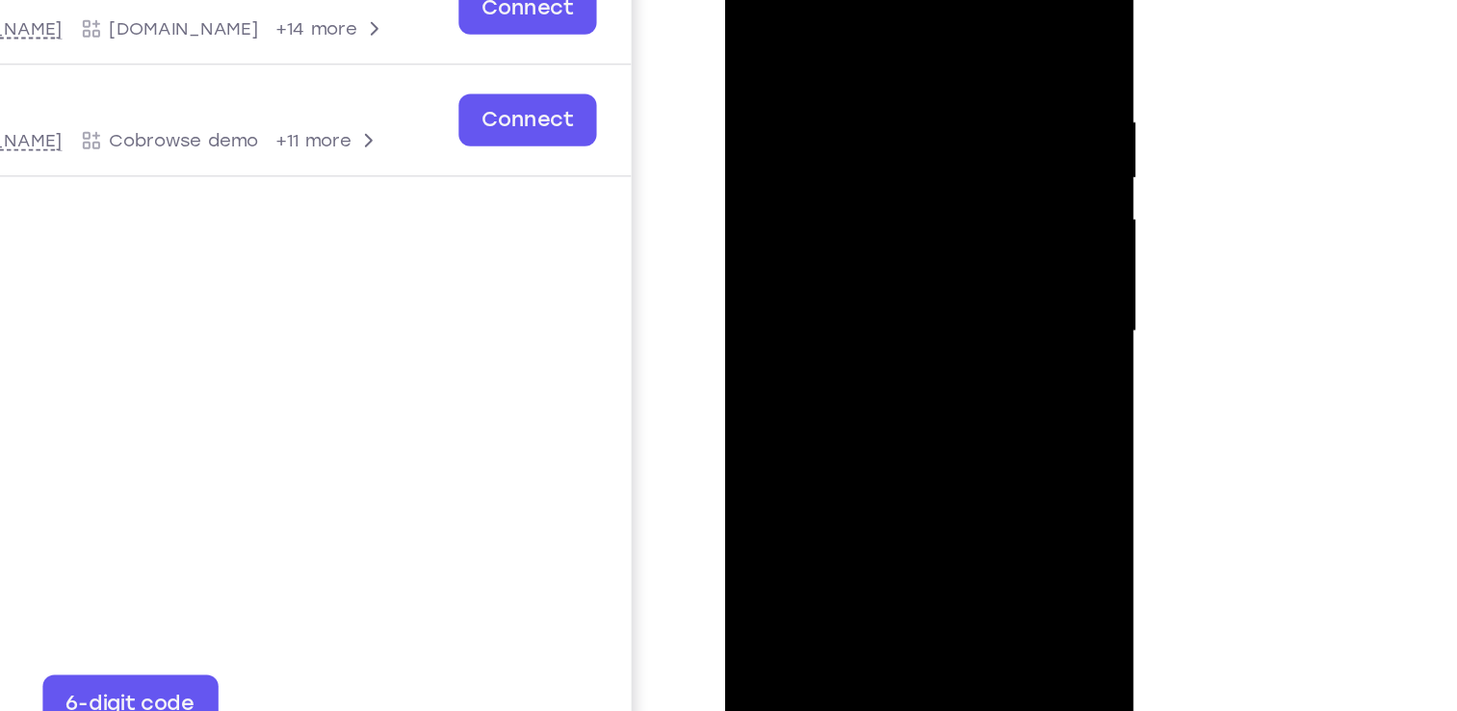
drag, startPoint x: 902, startPoint y: 75, endPoint x: 893, endPoint y: 303, distance: 228.5
click at [893, 303] on div at bounding box center [861, 187] width 243 height 539
drag, startPoint x: 899, startPoint y: 105, endPoint x: 879, endPoint y: 372, distance: 267.6
click at [879, 372] on div at bounding box center [861, 187] width 243 height 539
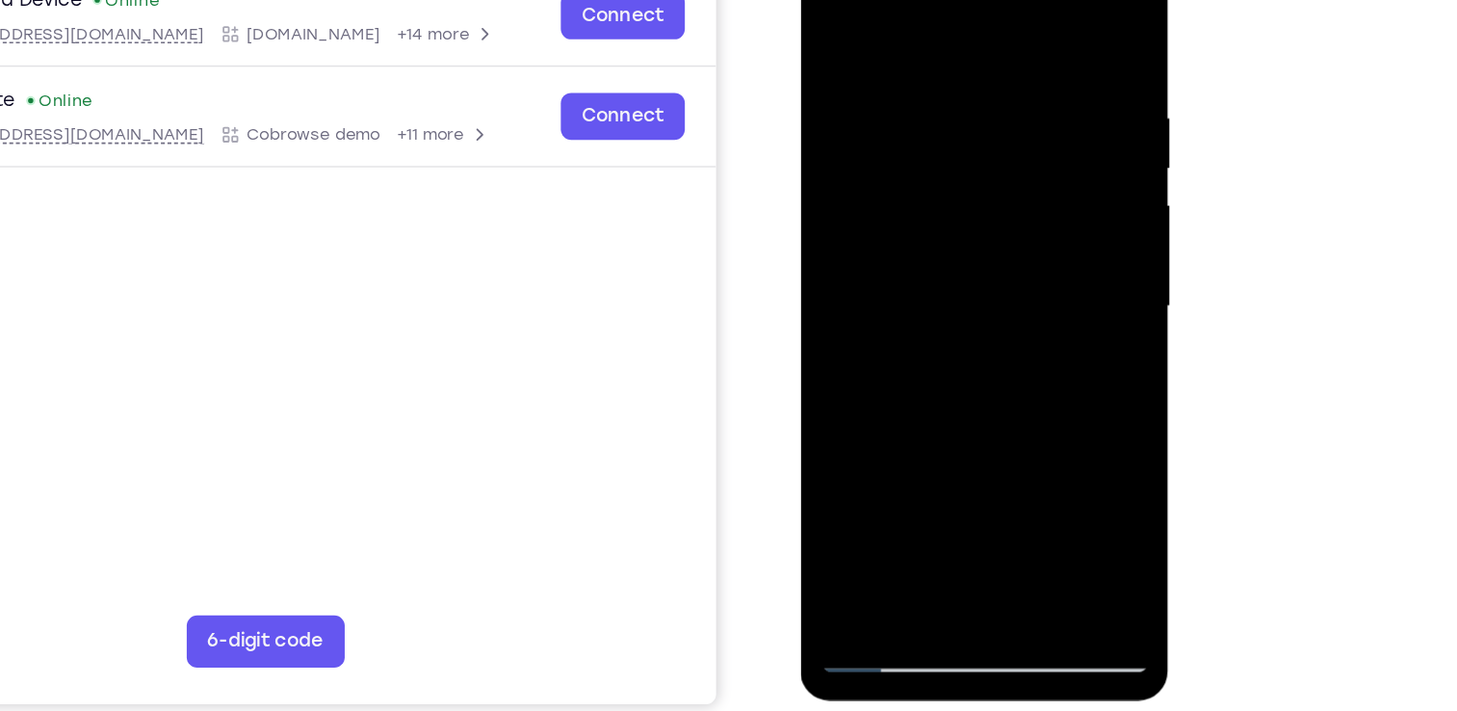
drag, startPoint x: 955, startPoint y: 71, endPoint x: 952, endPoint y: 381, distance: 310.2
click at [952, 381] on div at bounding box center [936, 205] width 243 height 539
drag, startPoint x: 994, startPoint y: 29, endPoint x: 974, endPoint y: 408, distance: 380.1
click at [974, 408] on div at bounding box center [936, 205] width 243 height 539
drag, startPoint x: 961, startPoint y: 46, endPoint x: 955, endPoint y: 375, distance: 328.6
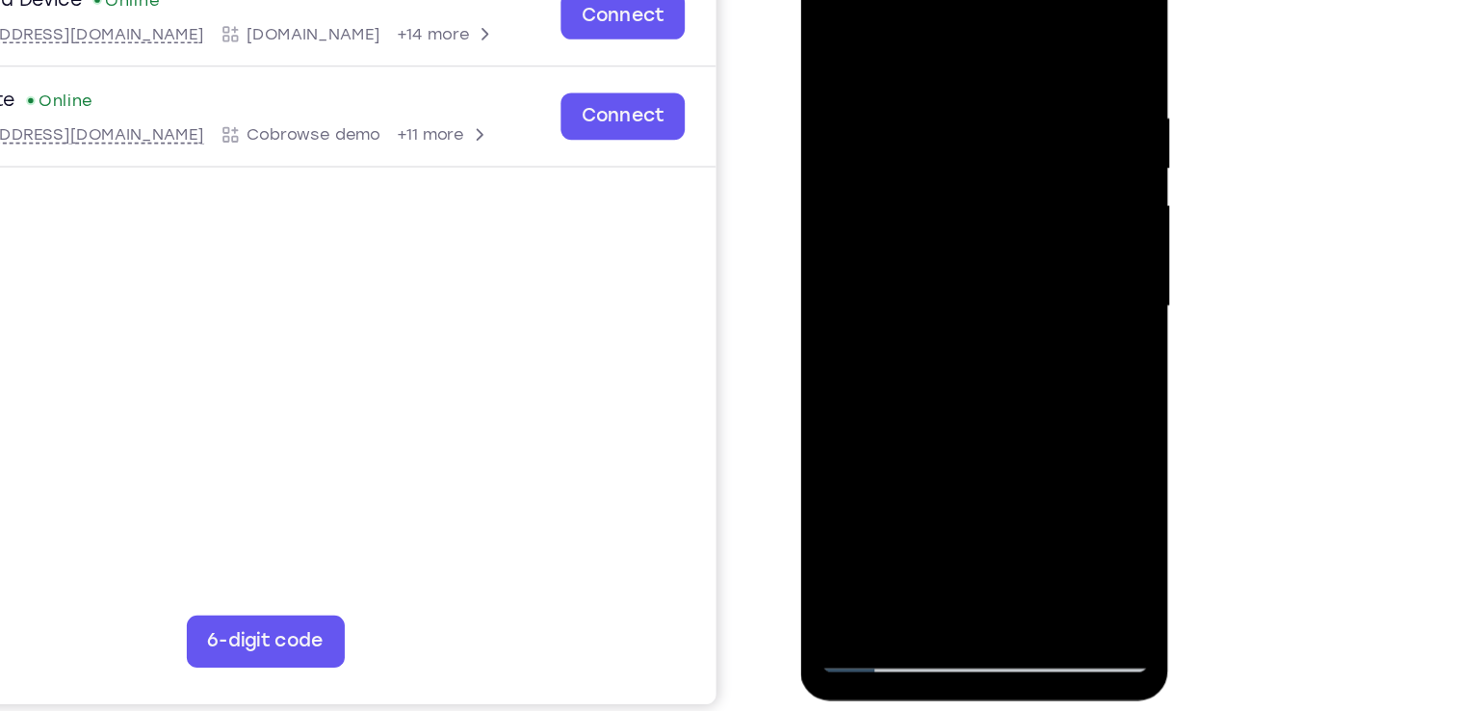
click at [955, 375] on div at bounding box center [936, 205] width 243 height 539
drag, startPoint x: 954, startPoint y: 67, endPoint x: 911, endPoint y: 494, distance: 428.8
click at [911, 494] on div at bounding box center [937, 209] width 273 height 574
drag, startPoint x: 985, startPoint y: 230, endPoint x: 944, endPoint y: 423, distance: 197.1
click at [944, 423] on div at bounding box center [936, 205] width 243 height 539
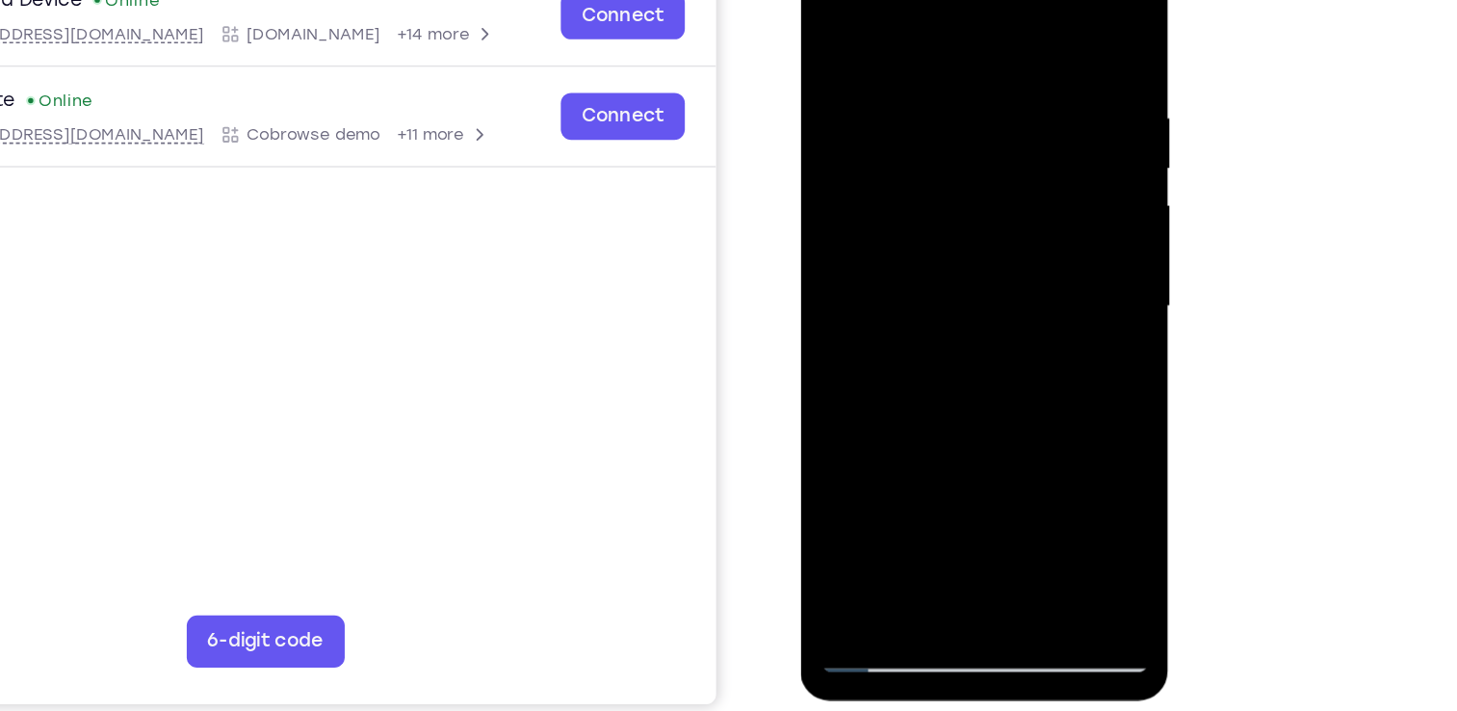
click at [981, 438] on div at bounding box center [936, 205] width 243 height 539
click at [833, 16] on div at bounding box center [936, 205] width 243 height 539
click at [850, 437] on div at bounding box center [936, 205] width 243 height 539
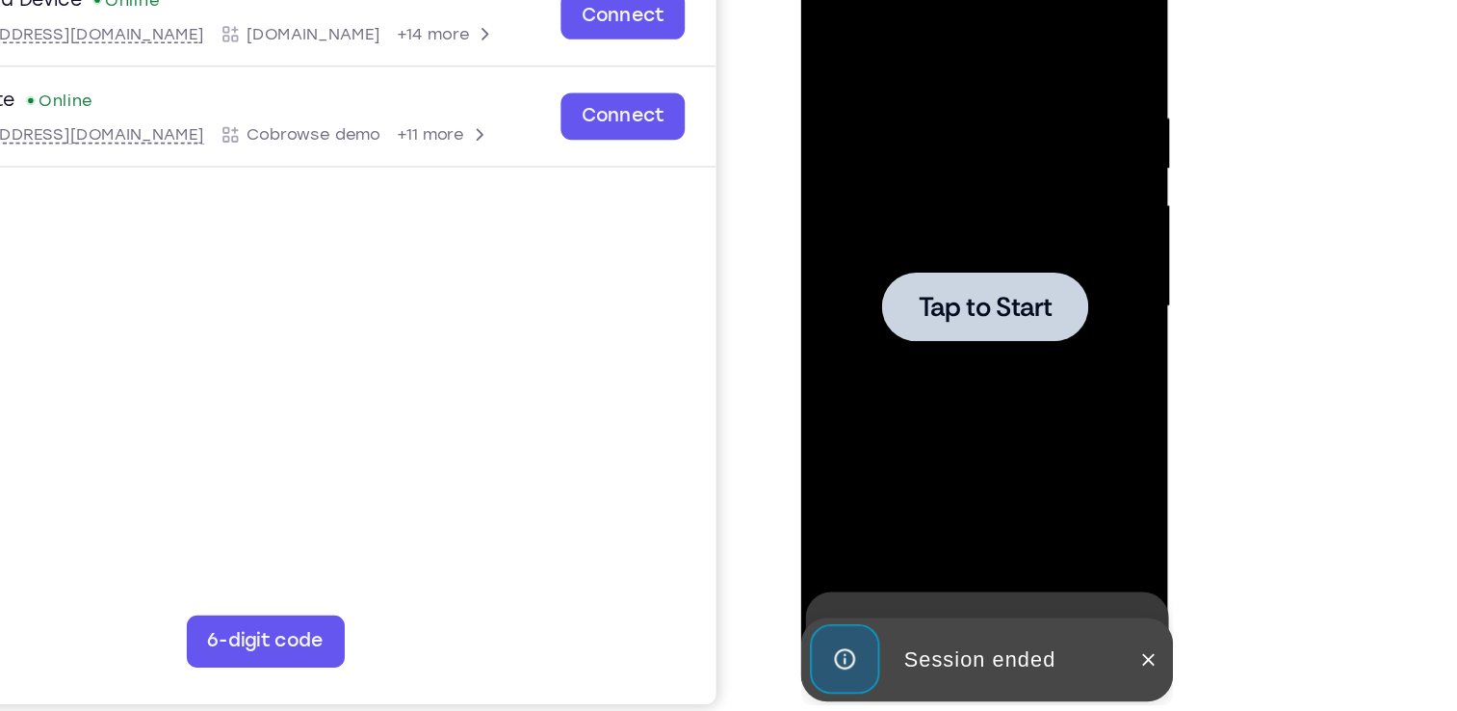
click at [905, 197] on span "Tap to Start" at bounding box center [936, 206] width 98 height 19
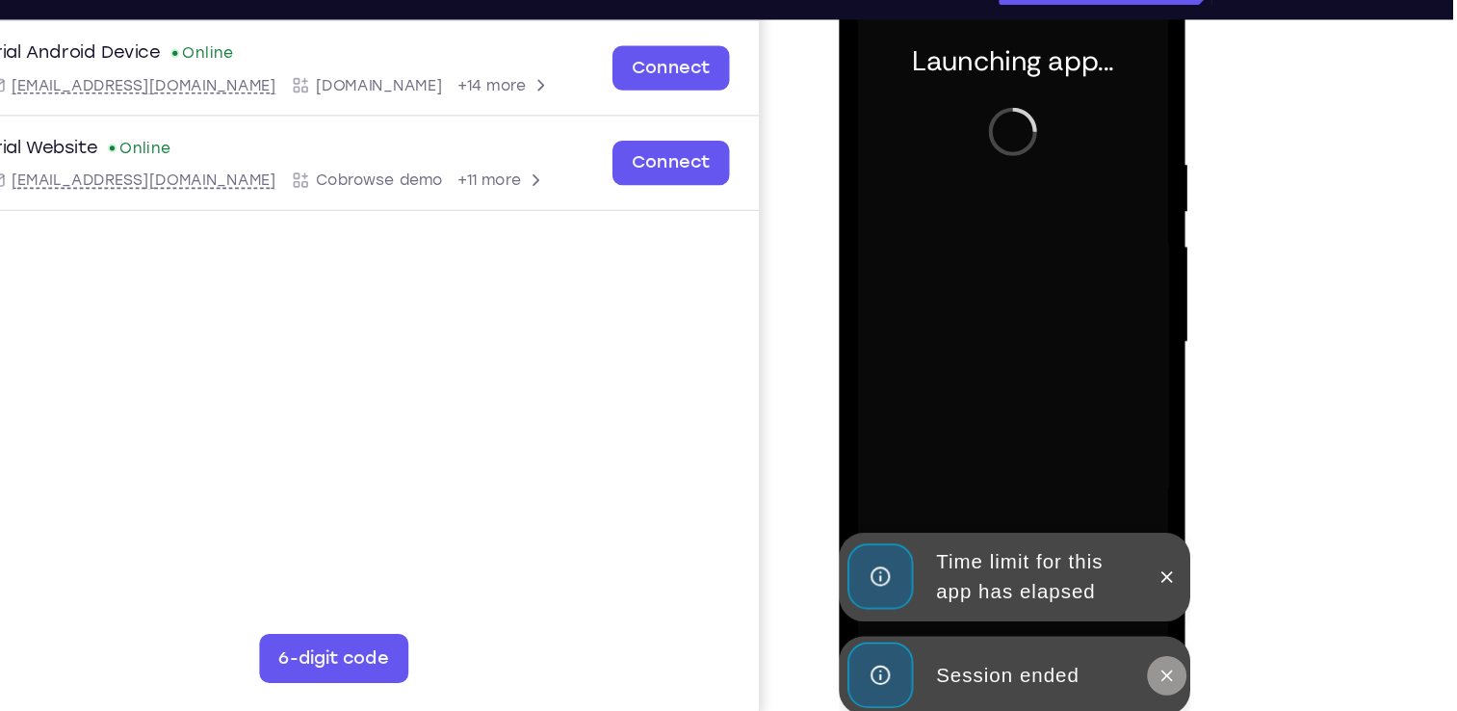
click at [1087, 525] on icon at bounding box center [1094, 523] width 15 height 15
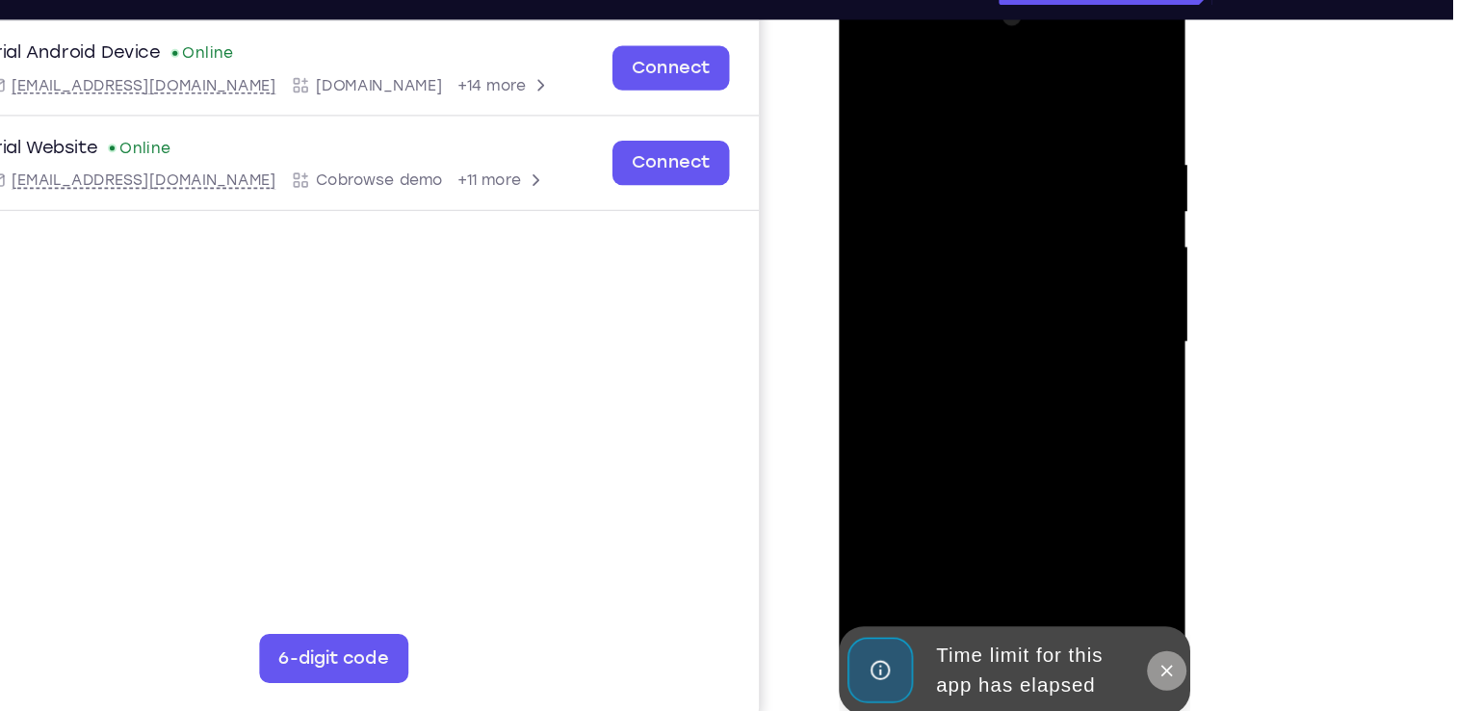
click at [1097, 527] on icon at bounding box center [1094, 519] width 15 height 15
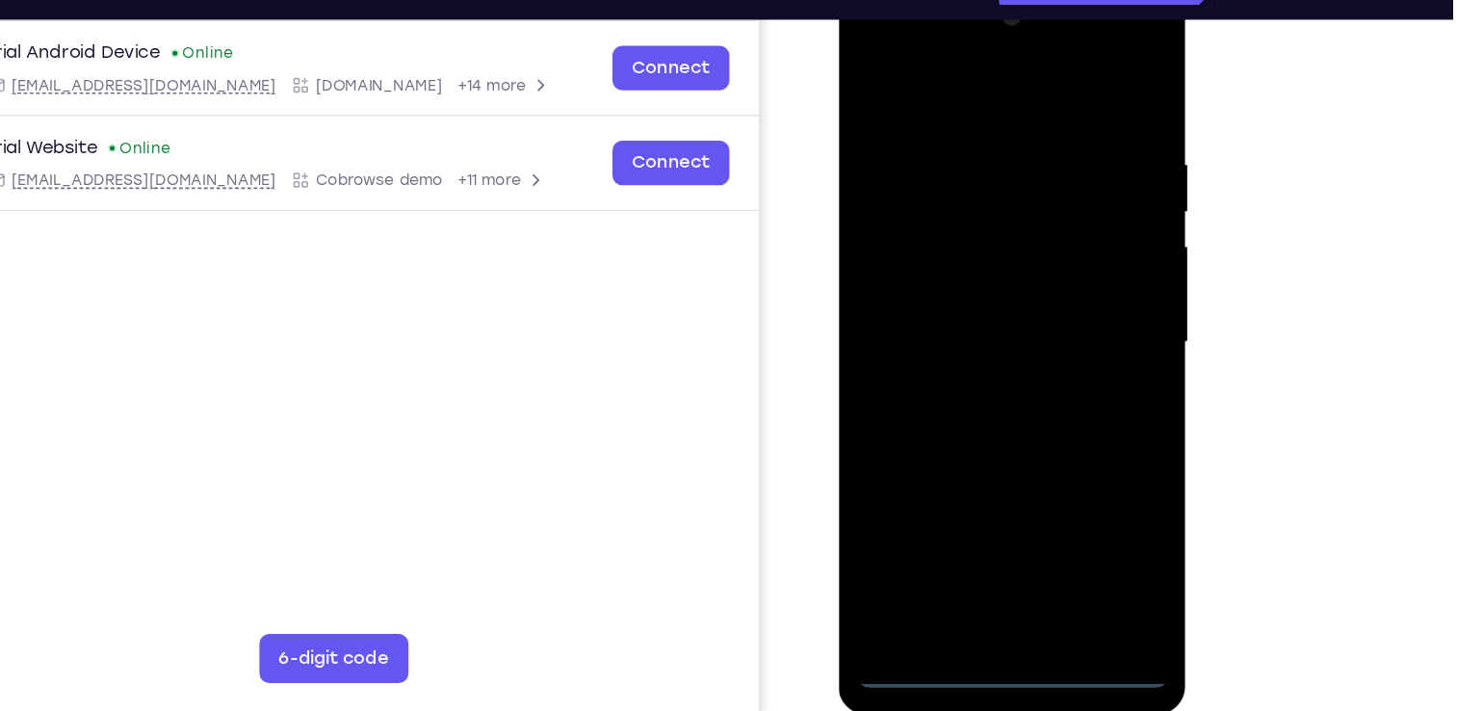
click at [967, 511] on div at bounding box center [974, 263] width 243 height 539
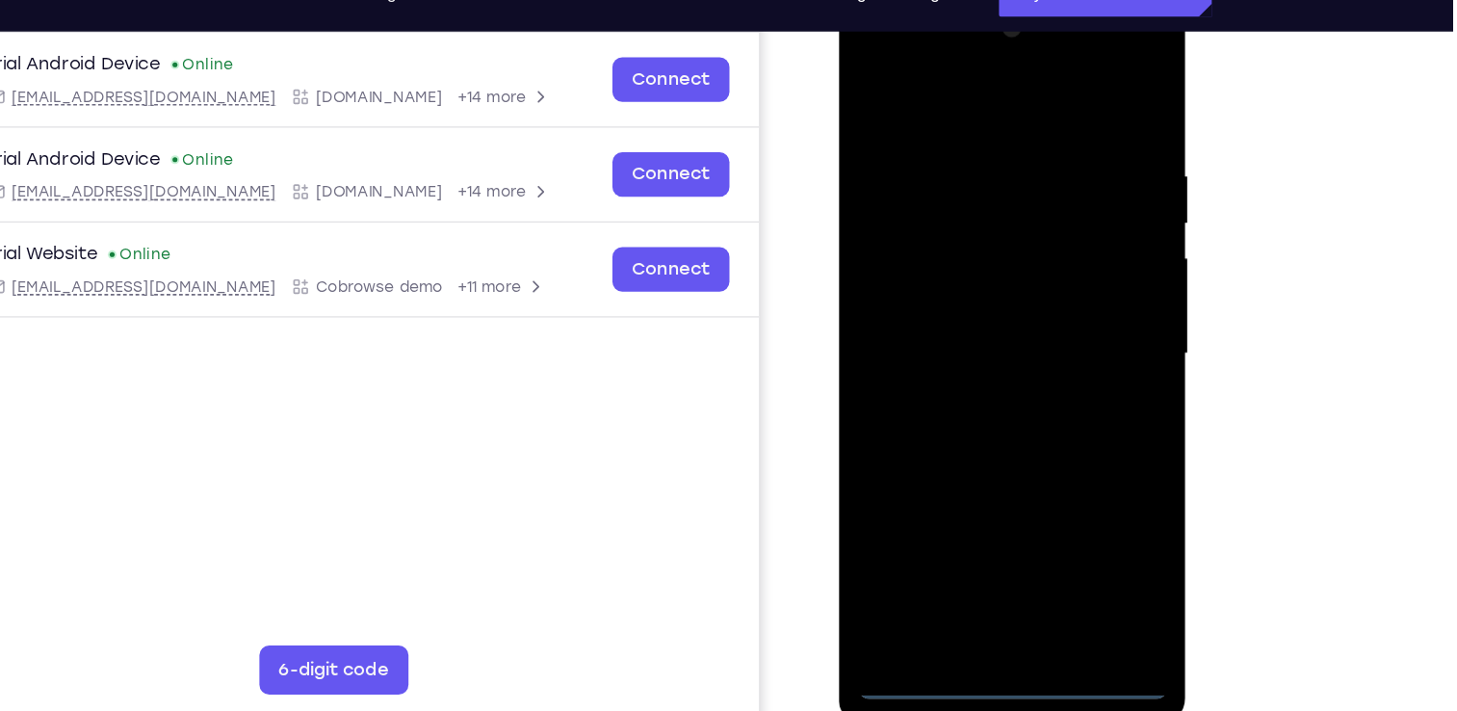
click at [982, 526] on div at bounding box center [974, 275] width 243 height 539
click at [1065, 434] on div at bounding box center [974, 275] width 243 height 539
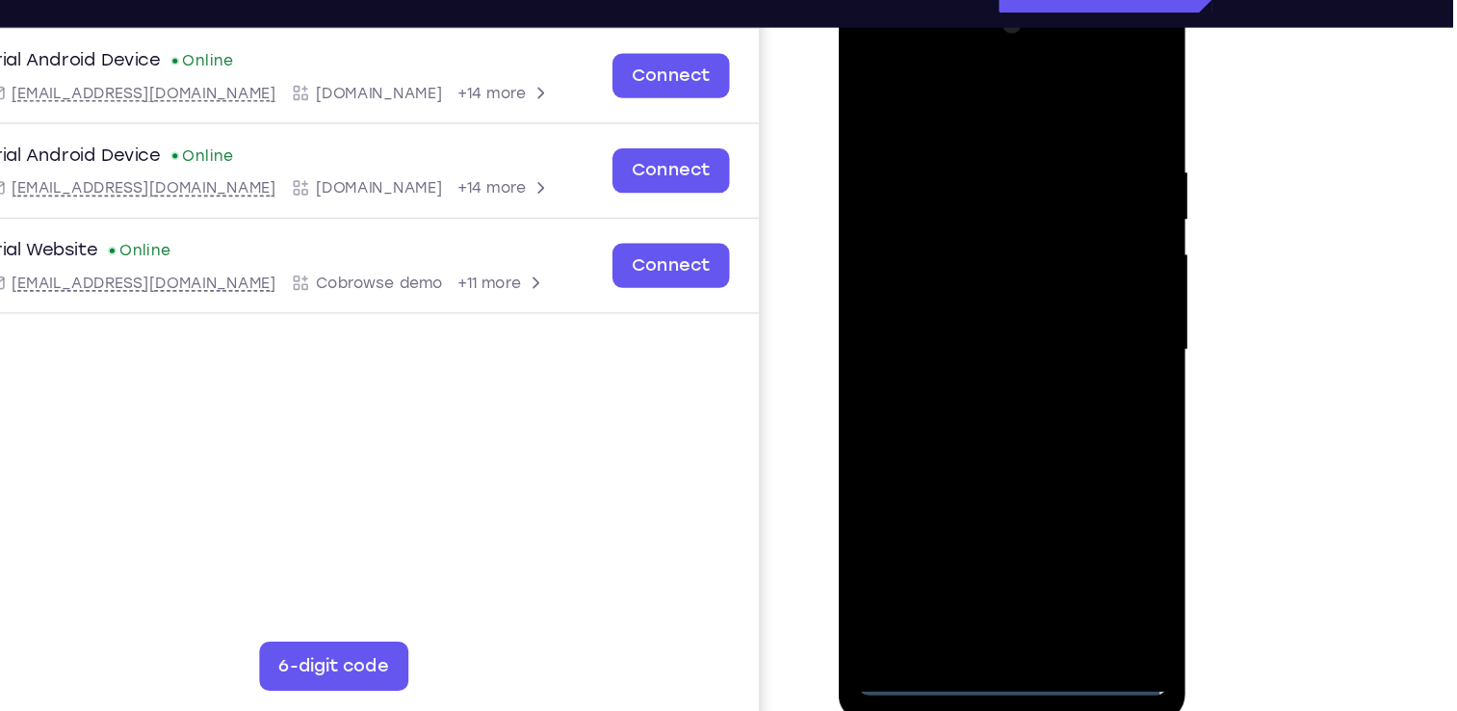
click at [873, 46] on div at bounding box center [974, 271] width 243 height 539
click at [1046, 256] on div at bounding box center [974, 271] width 243 height 539
click at [948, 310] on div at bounding box center [974, 271] width 243 height 539
click at [984, 253] on div at bounding box center [974, 271] width 243 height 539
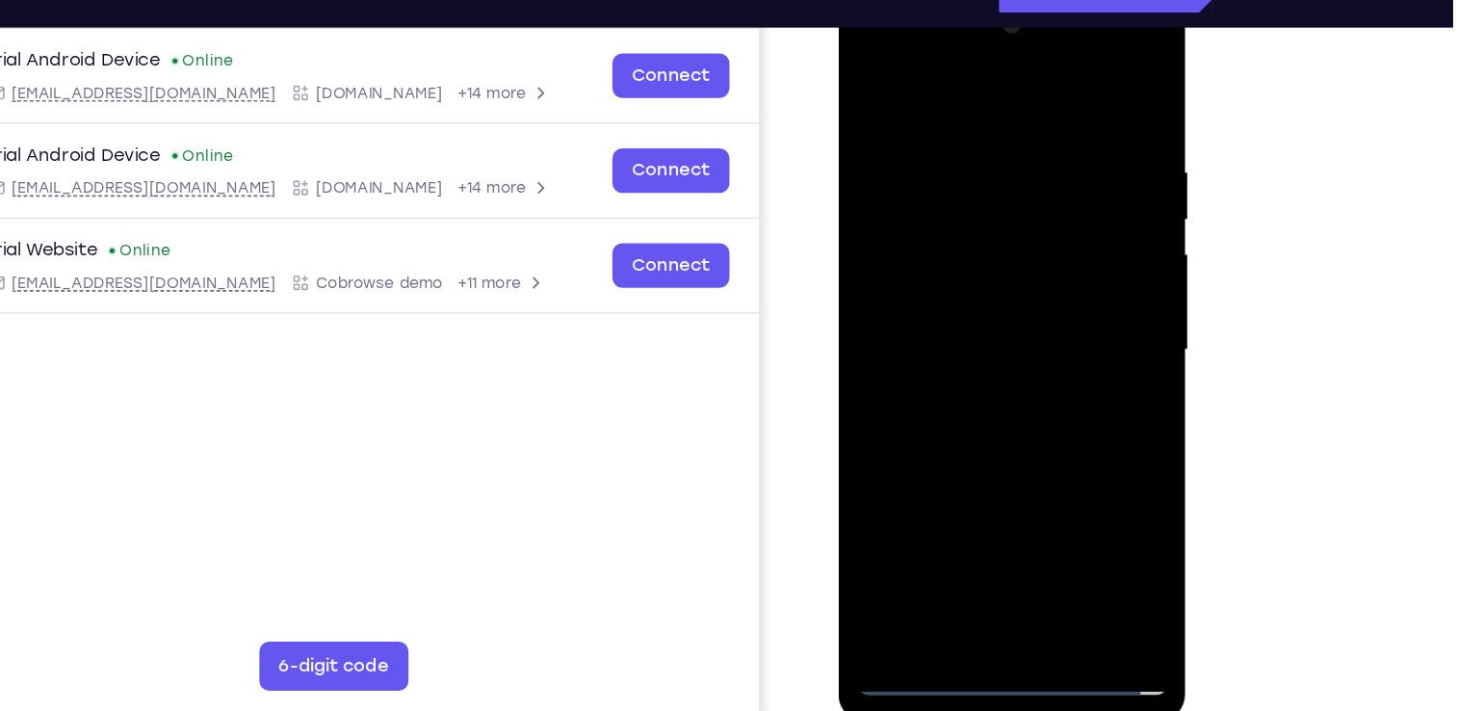
click at [982, 263] on div at bounding box center [974, 271] width 243 height 539
click at [978, 334] on div at bounding box center [974, 271] width 243 height 539
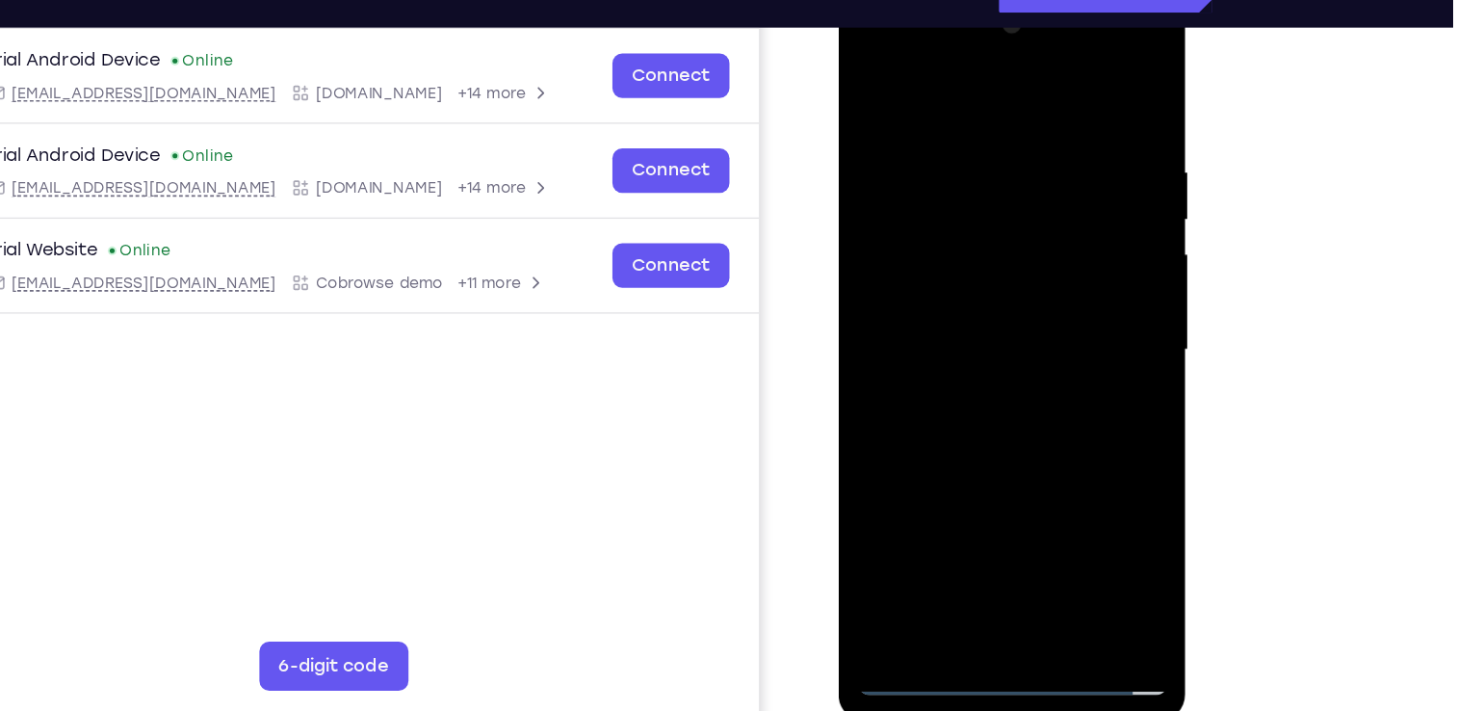
click at [978, 334] on div at bounding box center [974, 271] width 243 height 539
click at [931, 492] on div at bounding box center [974, 271] width 243 height 539
click at [984, 358] on div at bounding box center [974, 271] width 243 height 539
click at [926, 497] on div at bounding box center [974, 271] width 243 height 539
click at [948, 77] on div at bounding box center [974, 271] width 243 height 539
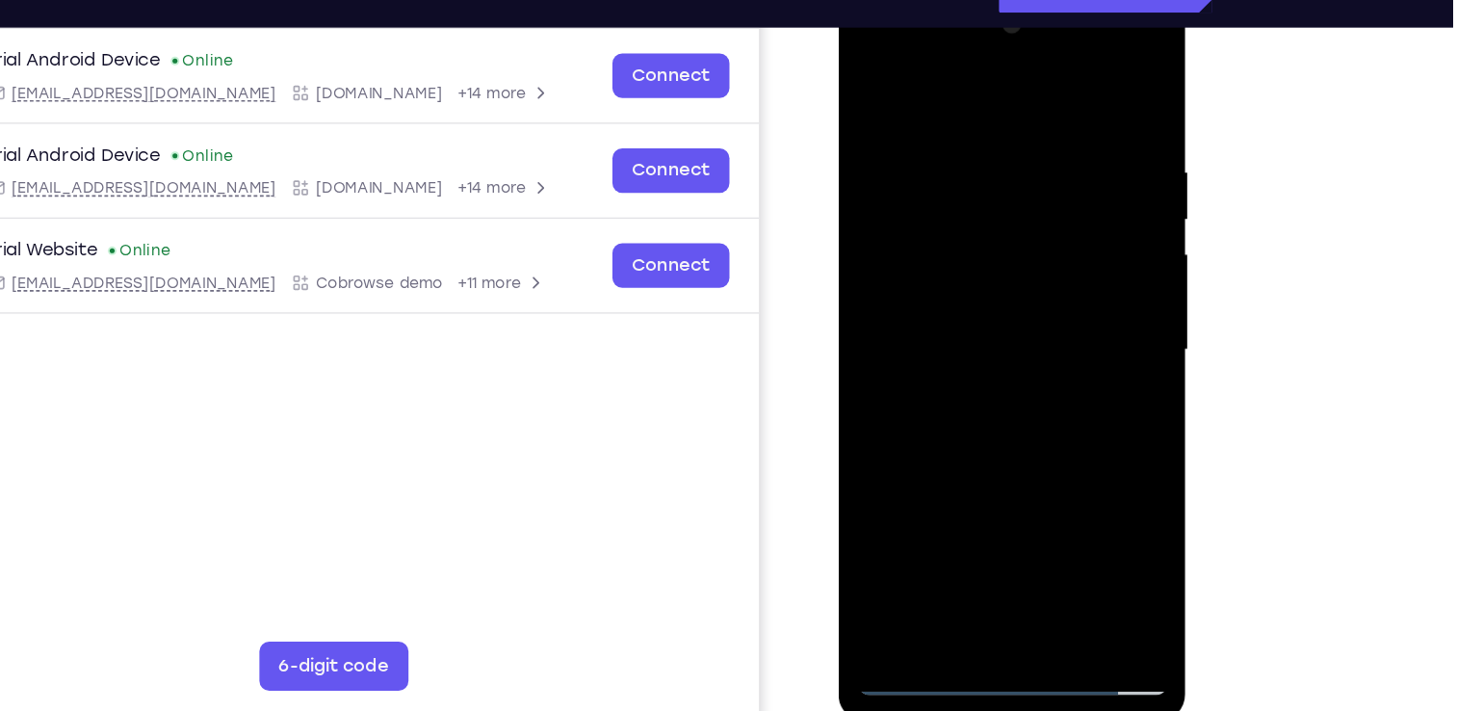
click at [921, 162] on div at bounding box center [974, 271] width 243 height 539
click at [880, 127] on div at bounding box center [974, 271] width 243 height 539
click at [1072, 85] on div at bounding box center [974, 271] width 243 height 539
click at [869, 80] on div at bounding box center [974, 271] width 243 height 539
click at [916, 141] on div at bounding box center [974, 271] width 243 height 539
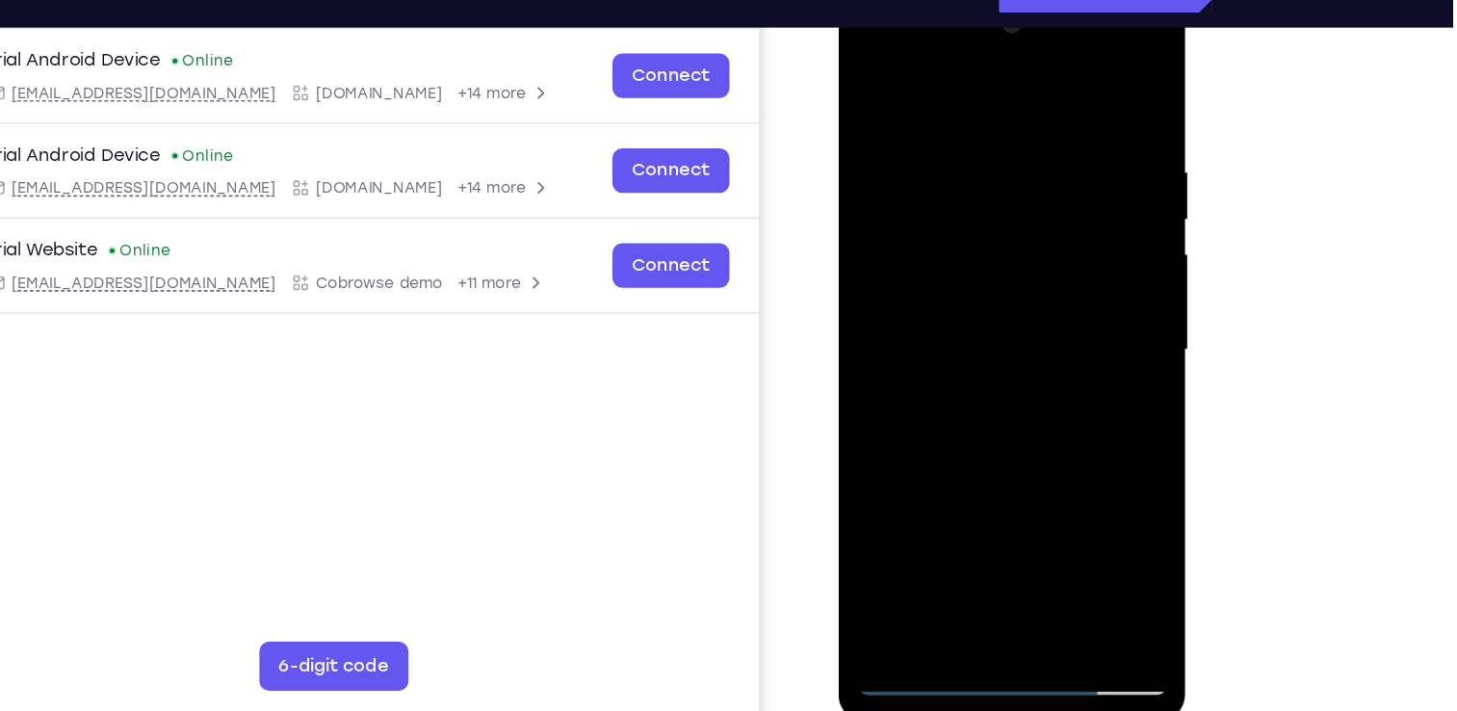
click at [1355, 39] on nav "Go back Powerful, Flexible and Trustworthy. Avoid all extra friction for both A…" at bounding box center [728, 31] width 1457 height 62
click at [885, 131] on div at bounding box center [974, 271] width 243 height 539
click at [966, 500] on div at bounding box center [974, 271] width 243 height 539
click at [1019, 275] on div at bounding box center [974, 271] width 243 height 539
click at [1030, 486] on div at bounding box center [974, 271] width 243 height 539
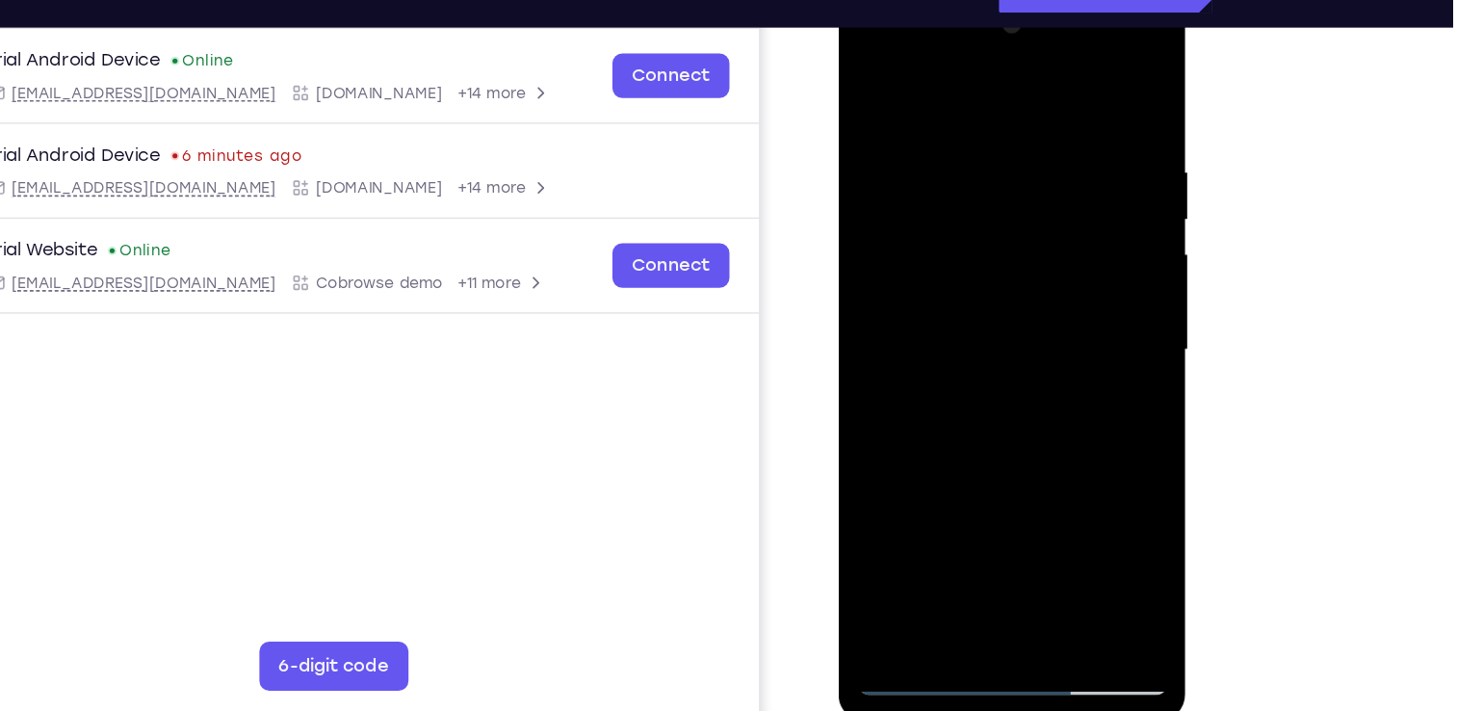
click at [1067, 494] on div at bounding box center [974, 271] width 243 height 539
click at [1070, 89] on div at bounding box center [974, 271] width 243 height 539
click at [870, 77] on div at bounding box center [974, 271] width 243 height 539
click at [1063, 78] on div at bounding box center [974, 271] width 243 height 539
click at [949, 82] on div at bounding box center [974, 271] width 243 height 539
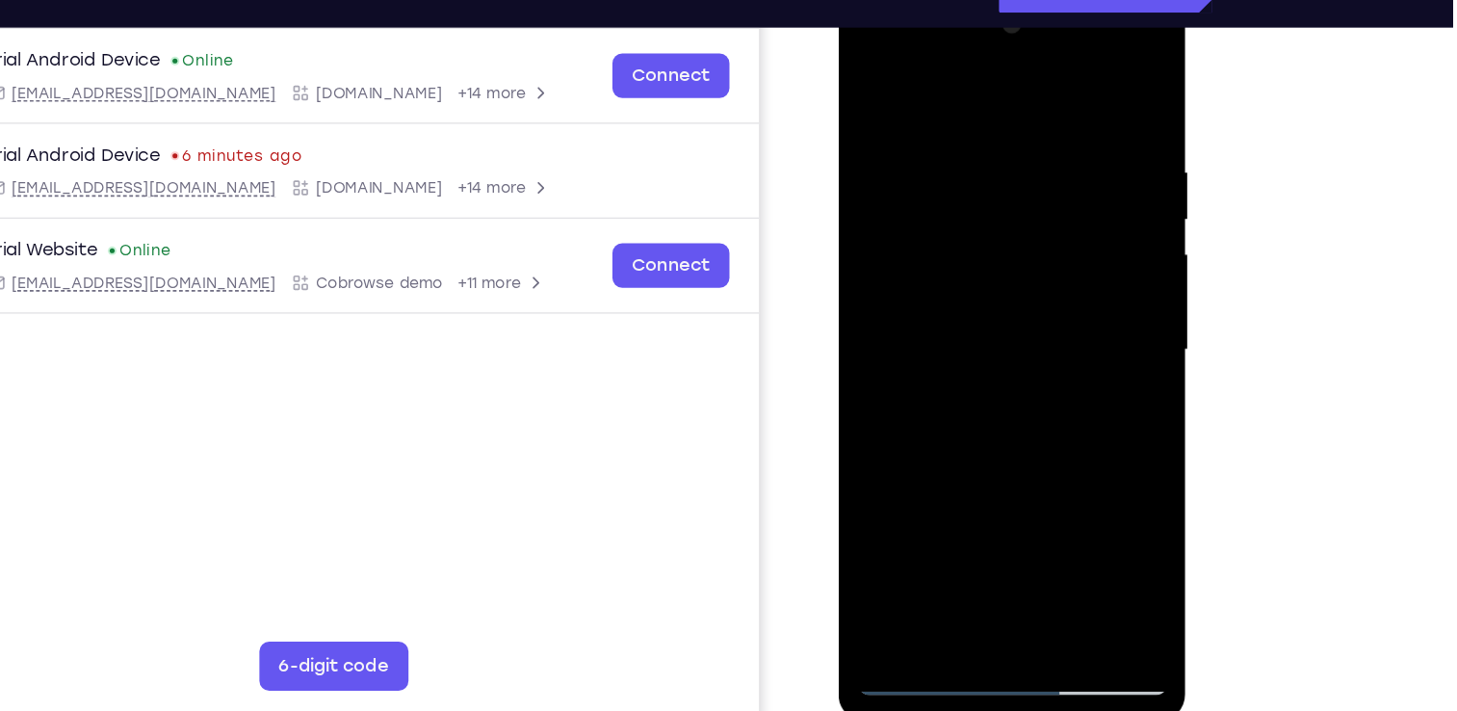
click at [1067, 80] on div at bounding box center [974, 271] width 243 height 539
click at [900, 150] on div at bounding box center [974, 271] width 243 height 539
click at [1086, 475] on div at bounding box center [974, 271] width 243 height 539
drag, startPoint x: 1033, startPoint y: 459, endPoint x: 1032, endPoint y: 412, distance: 46.2
click at [1032, 412] on div at bounding box center [974, 271] width 243 height 539
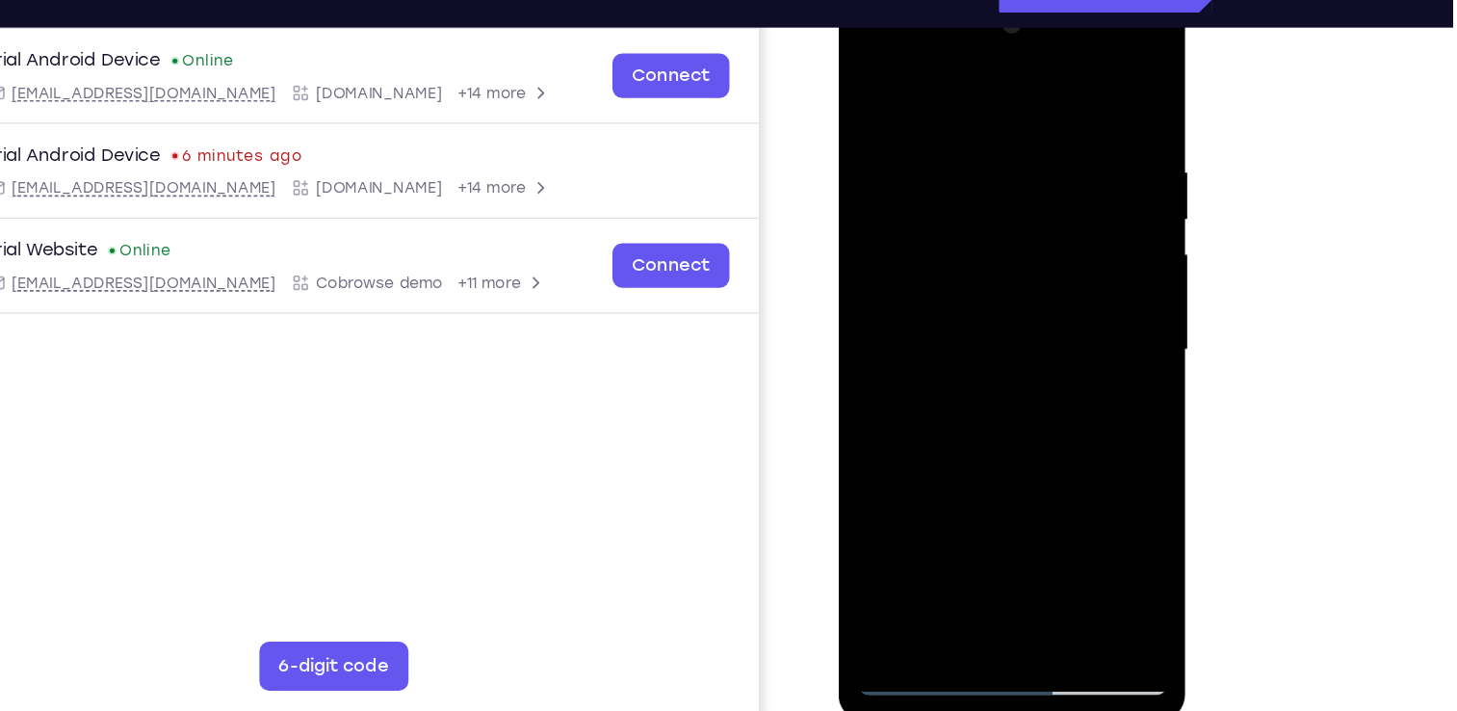
click at [957, 441] on div at bounding box center [974, 271] width 243 height 539
drag, startPoint x: 984, startPoint y: 417, endPoint x: 989, endPoint y: 455, distance: 38.0
click at [989, 455] on div at bounding box center [974, 271] width 243 height 539
click at [859, 75] on div at bounding box center [974, 271] width 243 height 539
click at [957, 126] on div at bounding box center [974, 271] width 243 height 539
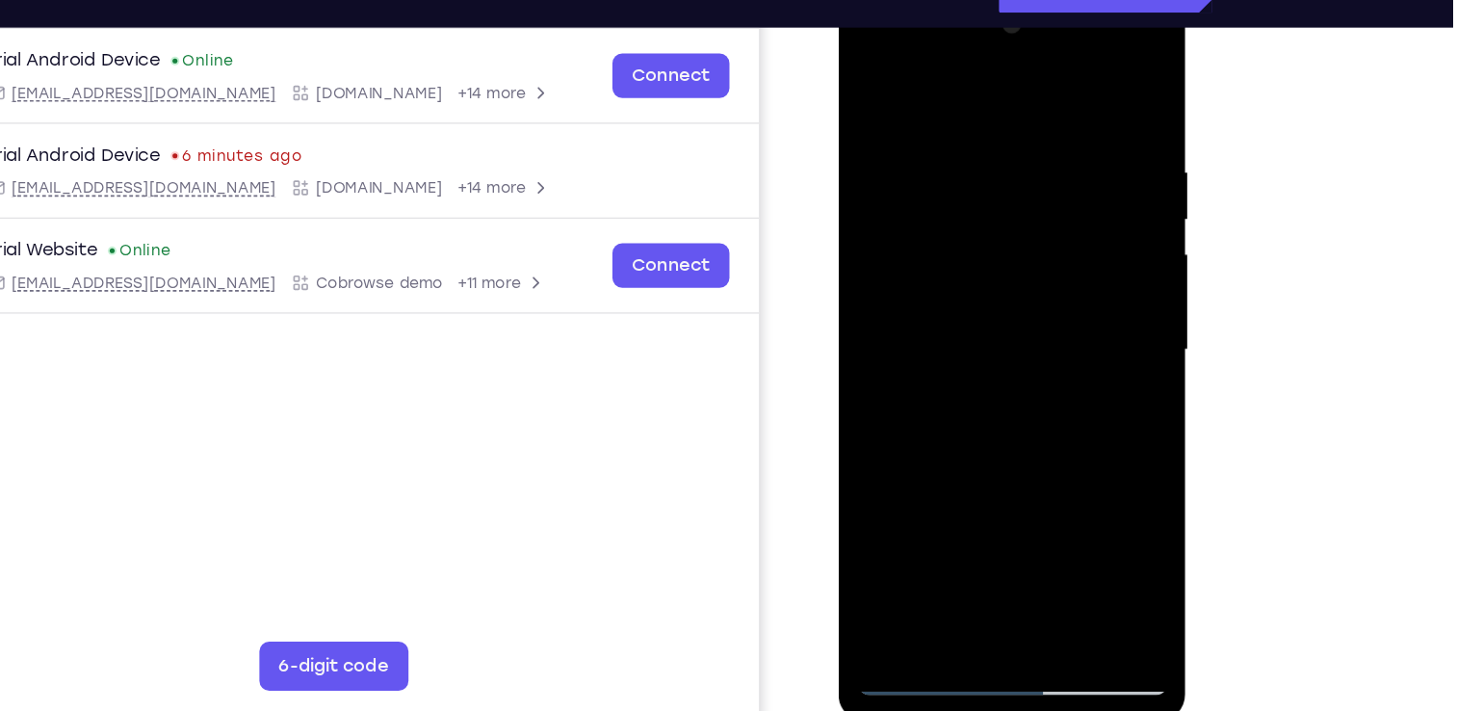
click at [867, 75] on div at bounding box center [974, 271] width 243 height 539
click at [913, 75] on div at bounding box center [974, 271] width 243 height 539
click at [923, 189] on div at bounding box center [974, 271] width 243 height 539
click at [884, 114] on div at bounding box center [974, 271] width 243 height 539
click at [932, 491] on div at bounding box center [974, 271] width 243 height 539
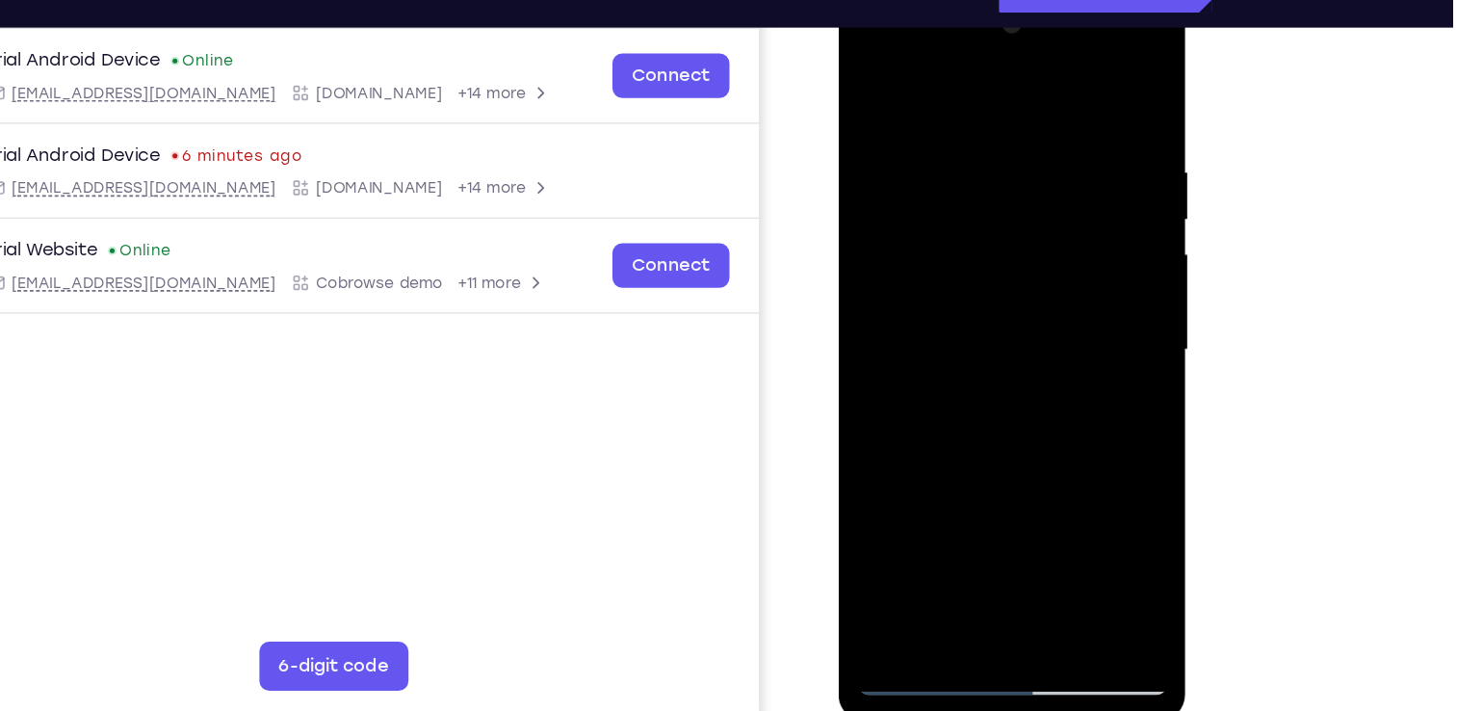
click at [978, 354] on div at bounding box center [974, 271] width 243 height 539
click at [998, 281] on div at bounding box center [974, 271] width 243 height 539
click at [1005, 493] on div at bounding box center [974, 271] width 243 height 539
click at [977, 249] on div at bounding box center [974, 271] width 243 height 539
click at [873, 295] on div at bounding box center [974, 271] width 243 height 539
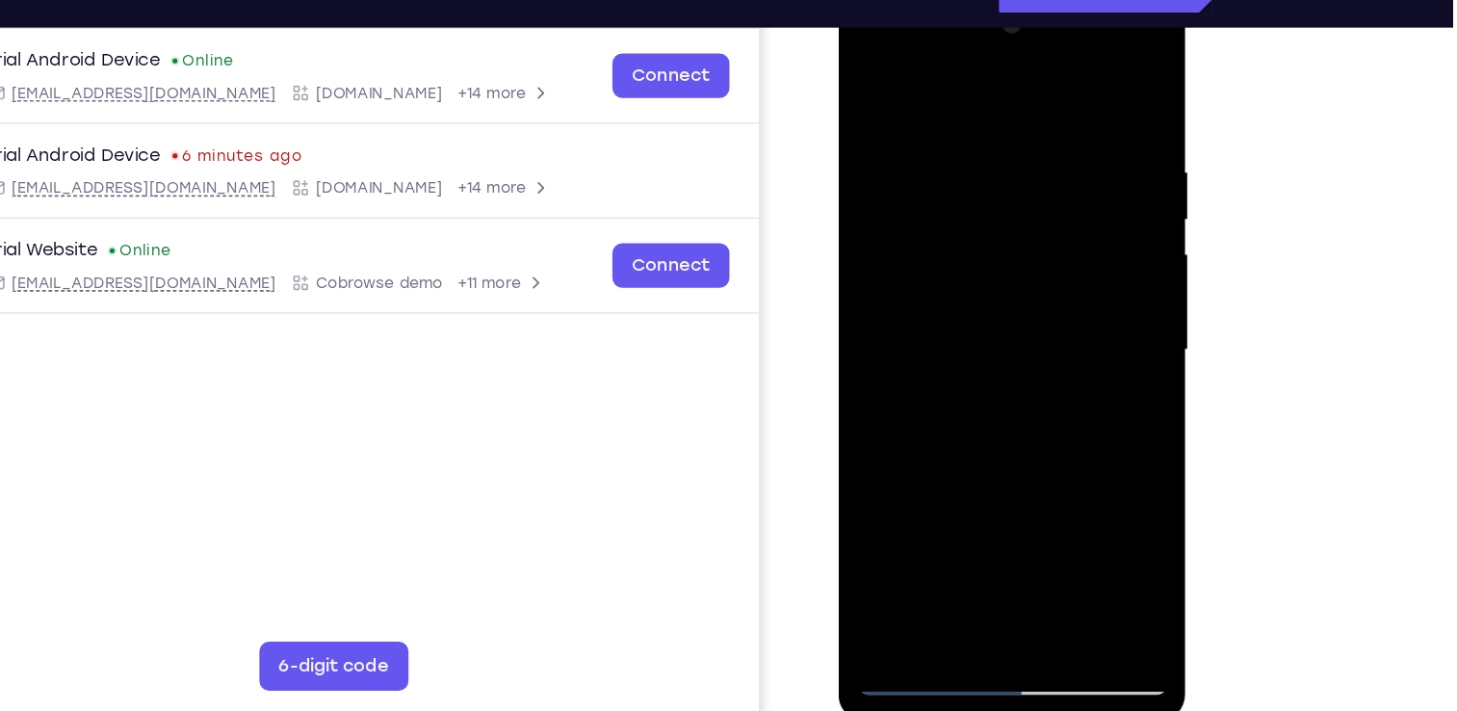
click at [1075, 87] on div at bounding box center [974, 271] width 243 height 539
click at [1018, 126] on div at bounding box center [974, 271] width 243 height 539
click at [969, 369] on div at bounding box center [974, 271] width 243 height 539
click at [867, 79] on div at bounding box center [974, 271] width 243 height 539
click at [945, 106] on div at bounding box center [974, 271] width 243 height 539
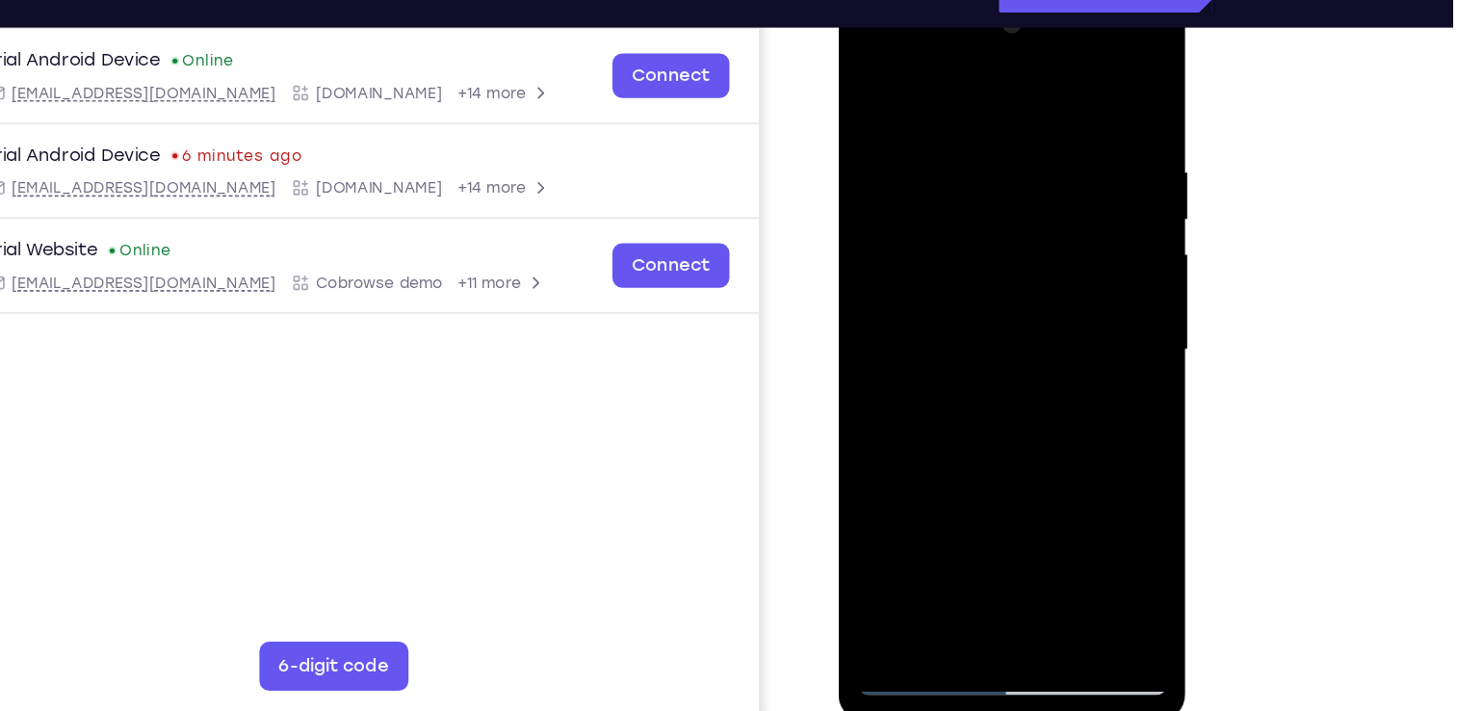
click at [931, 162] on div at bounding box center [974, 271] width 243 height 539
click at [902, 81] on div at bounding box center [974, 271] width 243 height 539
click at [891, 123] on div at bounding box center [974, 271] width 243 height 539
click at [928, 491] on div at bounding box center [974, 271] width 243 height 539
click at [996, 270] on div at bounding box center [974, 271] width 243 height 539
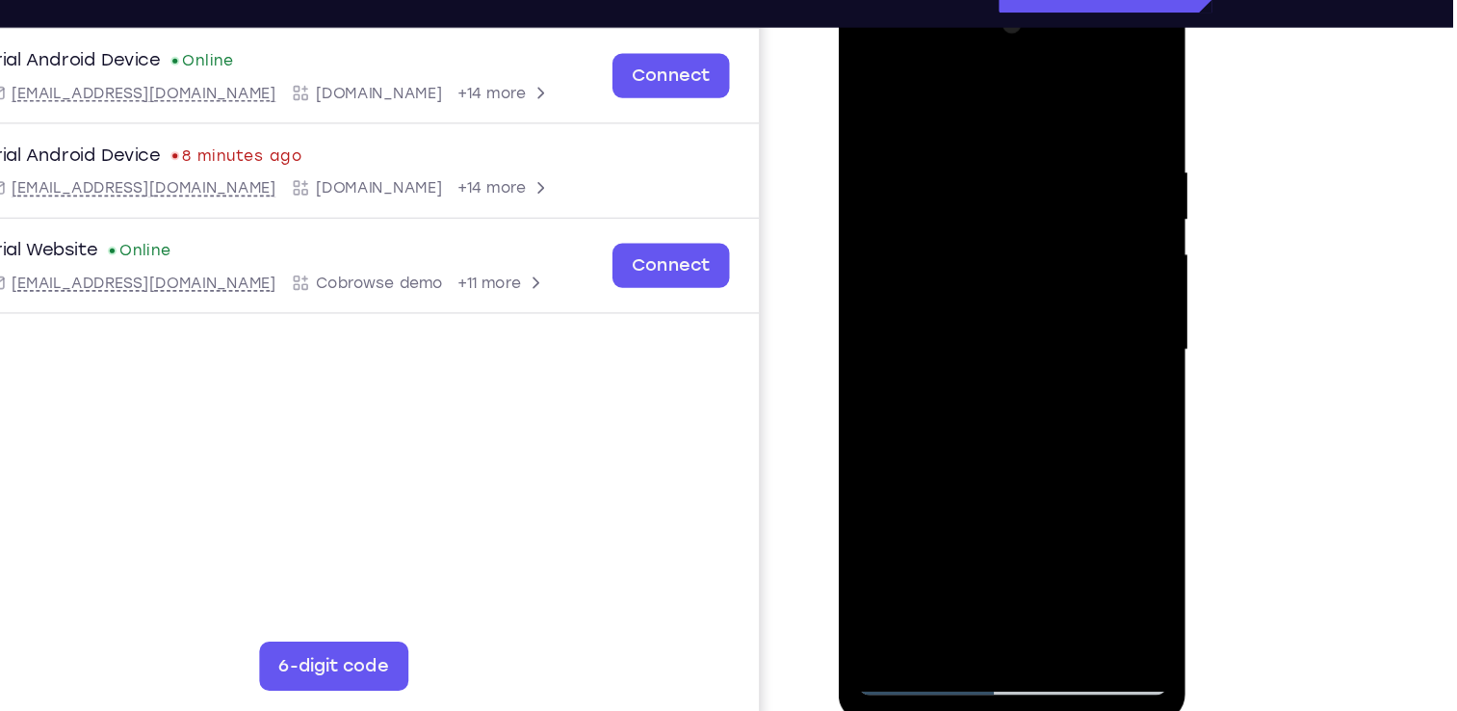
click at [1008, 491] on div at bounding box center [974, 271] width 243 height 539
click at [1068, 490] on div at bounding box center [974, 271] width 243 height 539
click at [1076, 91] on div at bounding box center [974, 271] width 243 height 539
click at [894, 494] on div at bounding box center [974, 271] width 243 height 539
click at [951, 138] on div at bounding box center [974, 271] width 243 height 539
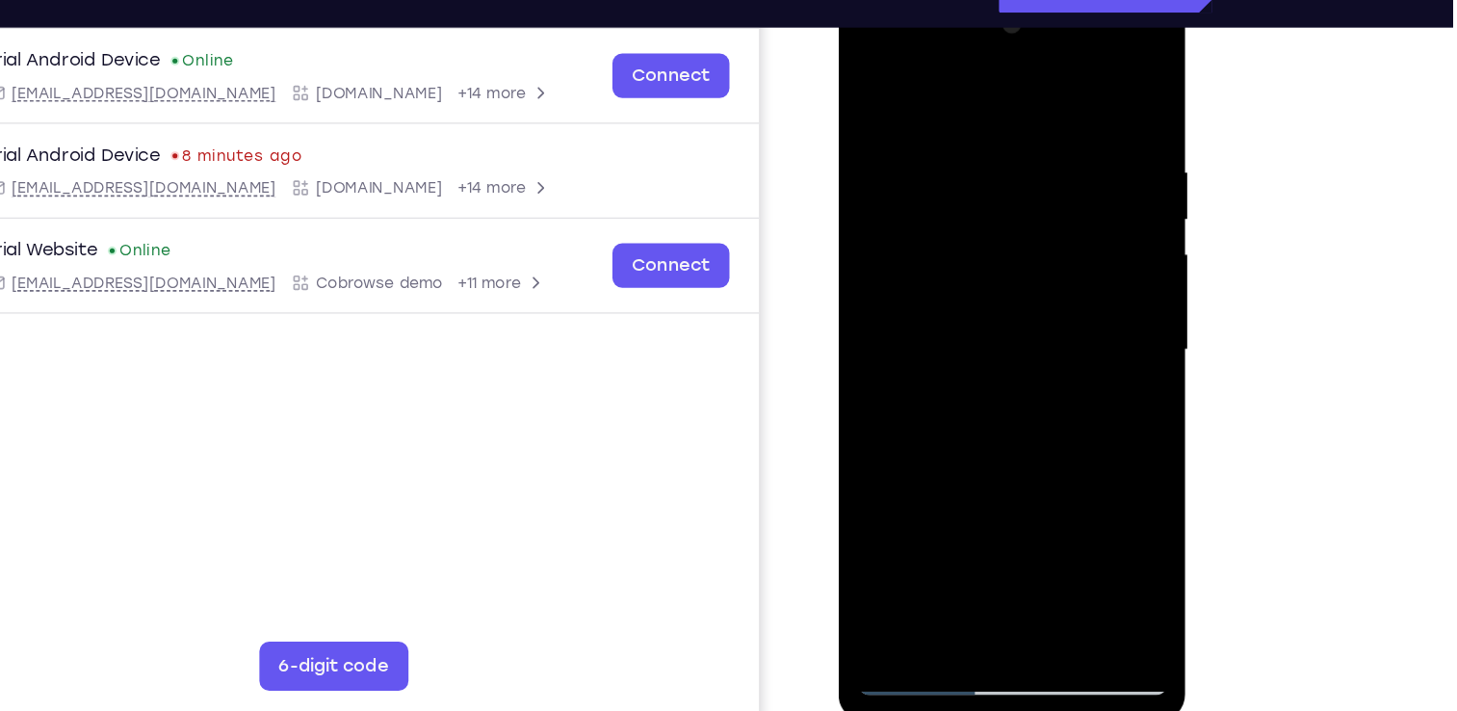
click at [1069, 85] on div at bounding box center [974, 271] width 243 height 539
click at [1012, 502] on div at bounding box center [974, 271] width 243 height 539
click at [870, 77] on div at bounding box center [974, 271] width 243 height 539
drag, startPoint x: 948, startPoint y: 199, endPoint x: 949, endPoint y: 430, distance: 230.2
click at [949, 430] on div at bounding box center [974, 271] width 243 height 539
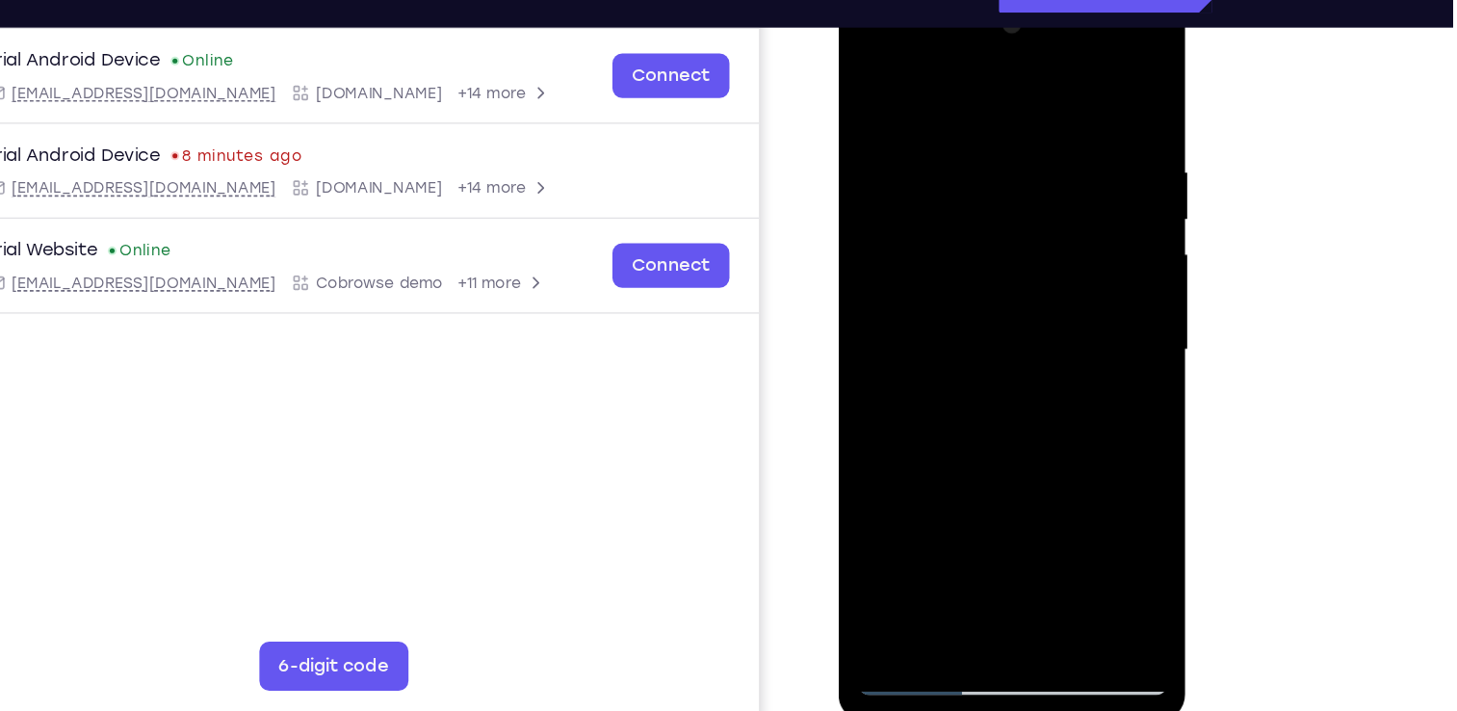
click at [941, 130] on div at bounding box center [974, 271] width 243 height 539
click at [1067, 92] on div at bounding box center [974, 271] width 243 height 539
drag, startPoint x: 1027, startPoint y: 205, endPoint x: 1051, endPoint y: 424, distance: 220.0
click at [1051, 424] on div at bounding box center [974, 271] width 243 height 539
click at [951, 122] on div at bounding box center [974, 271] width 243 height 539
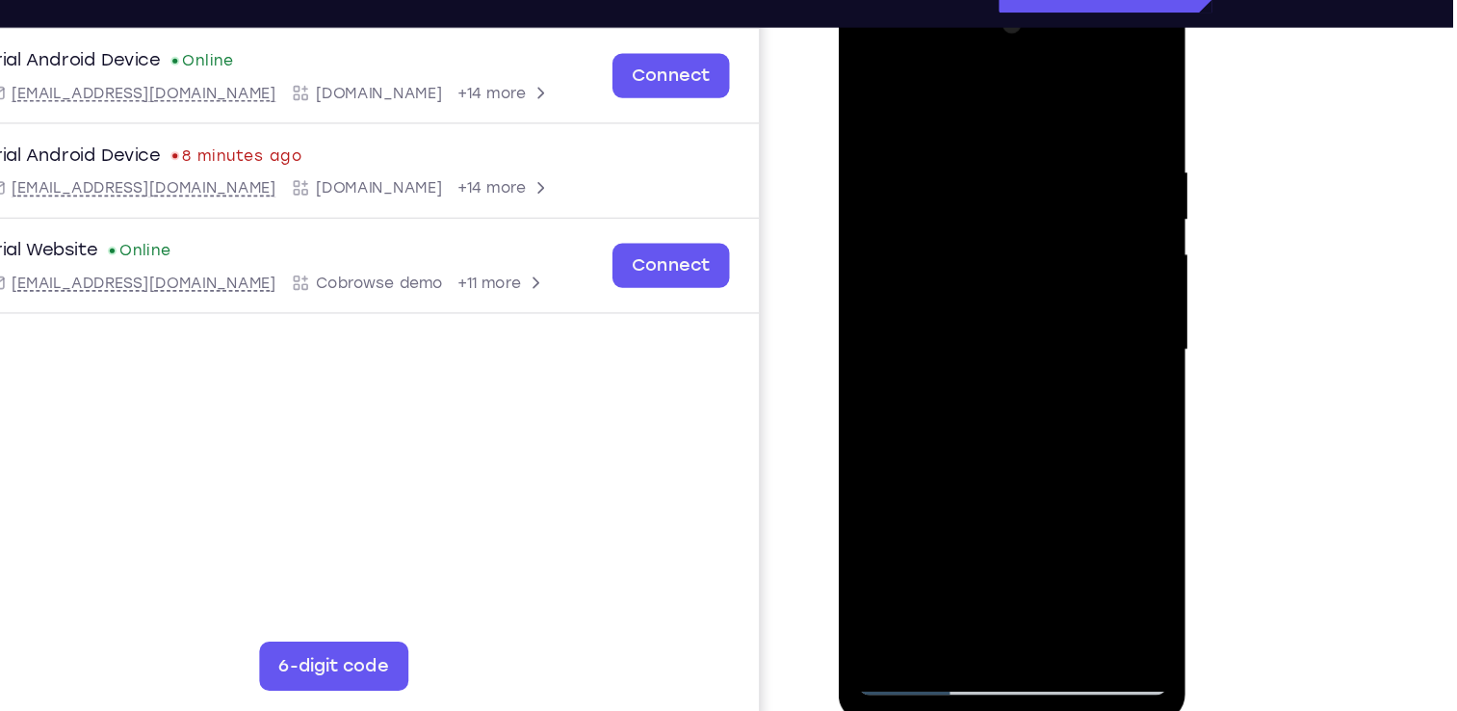
click at [1067, 88] on div at bounding box center [974, 271] width 243 height 539
drag, startPoint x: 977, startPoint y: 419, endPoint x: 1029, endPoint y: 92, distance: 330.7
click at [1029, 92] on div at bounding box center [974, 271] width 243 height 539
drag, startPoint x: 1021, startPoint y: 364, endPoint x: 1045, endPoint y: 67, distance: 297.7
click at [1045, 67] on div at bounding box center [974, 271] width 243 height 539
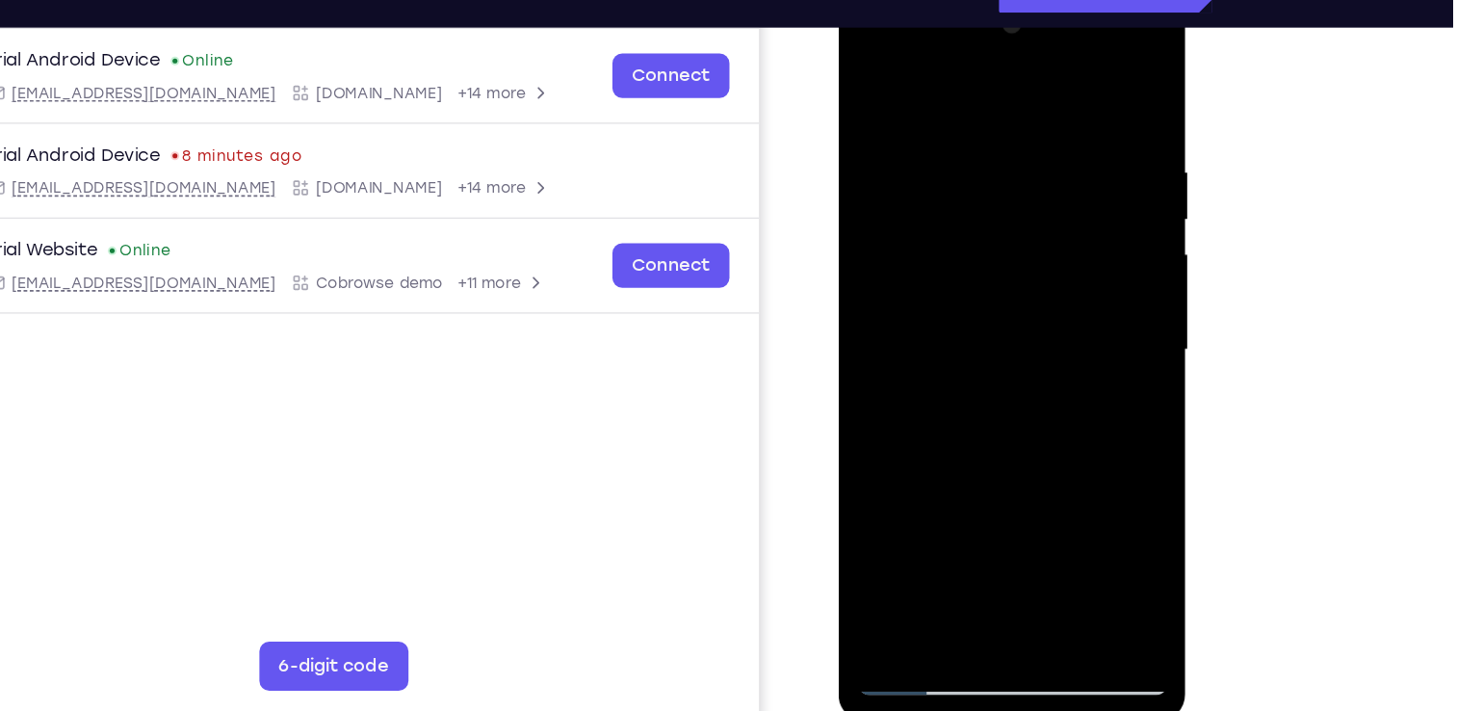
drag, startPoint x: 1016, startPoint y: 407, endPoint x: 1014, endPoint y: 196, distance: 211.9
click at [1014, 196] on div at bounding box center [974, 271] width 243 height 539
drag, startPoint x: 1009, startPoint y: 386, endPoint x: 1006, endPoint y: 211, distance: 175.3
click at [1006, 211] on div at bounding box center [974, 271] width 243 height 539
click at [883, 500] on div at bounding box center [974, 271] width 243 height 539
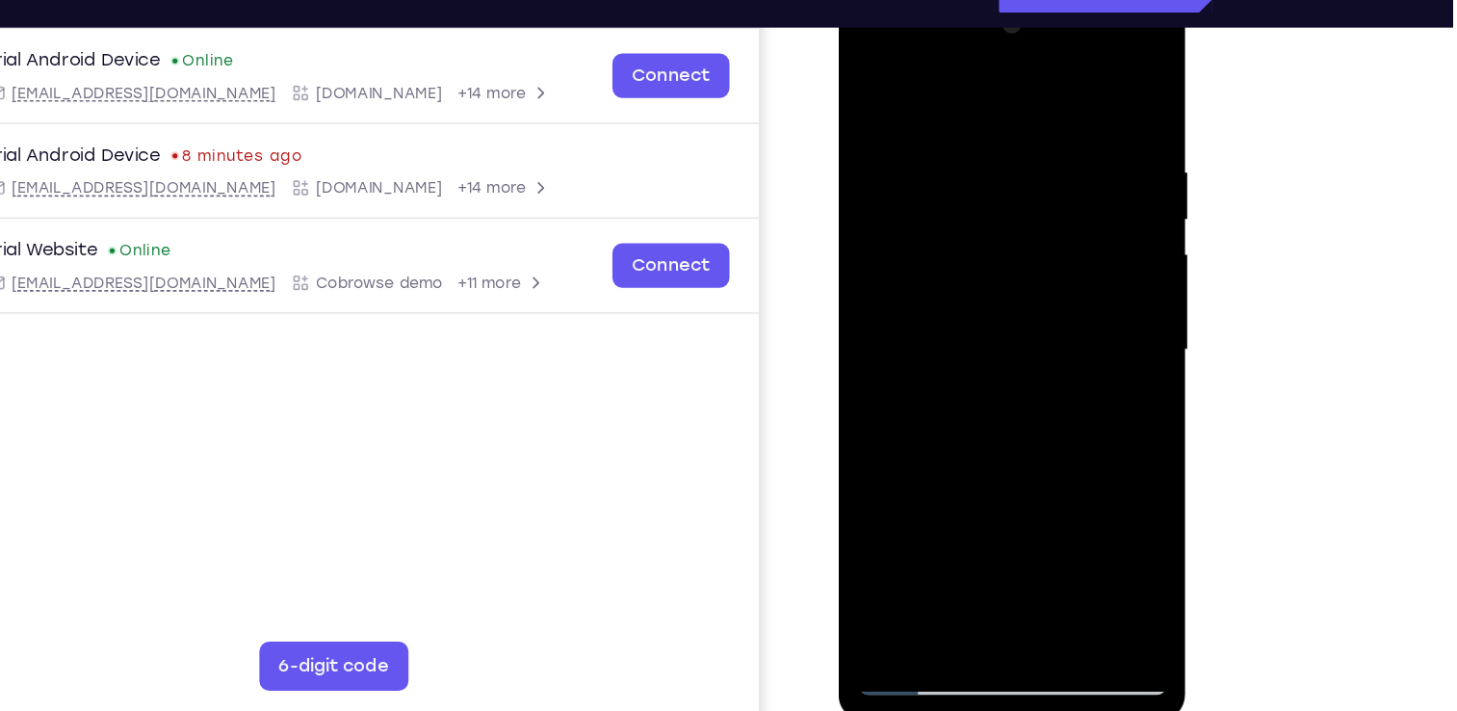
drag, startPoint x: 952, startPoint y: 174, endPoint x: 954, endPoint y: 390, distance: 215.8
click at [954, 390] on div at bounding box center [974, 271] width 243 height 539
drag, startPoint x: 1010, startPoint y: 268, endPoint x: 1012, endPoint y: 412, distance: 144.5
click at [1012, 412] on div at bounding box center [974, 271] width 243 height 539
drag, startPoint x: 1050, startPoint y: 145, endPoint x: 1011, endPoint y: 354, distance: 212.7
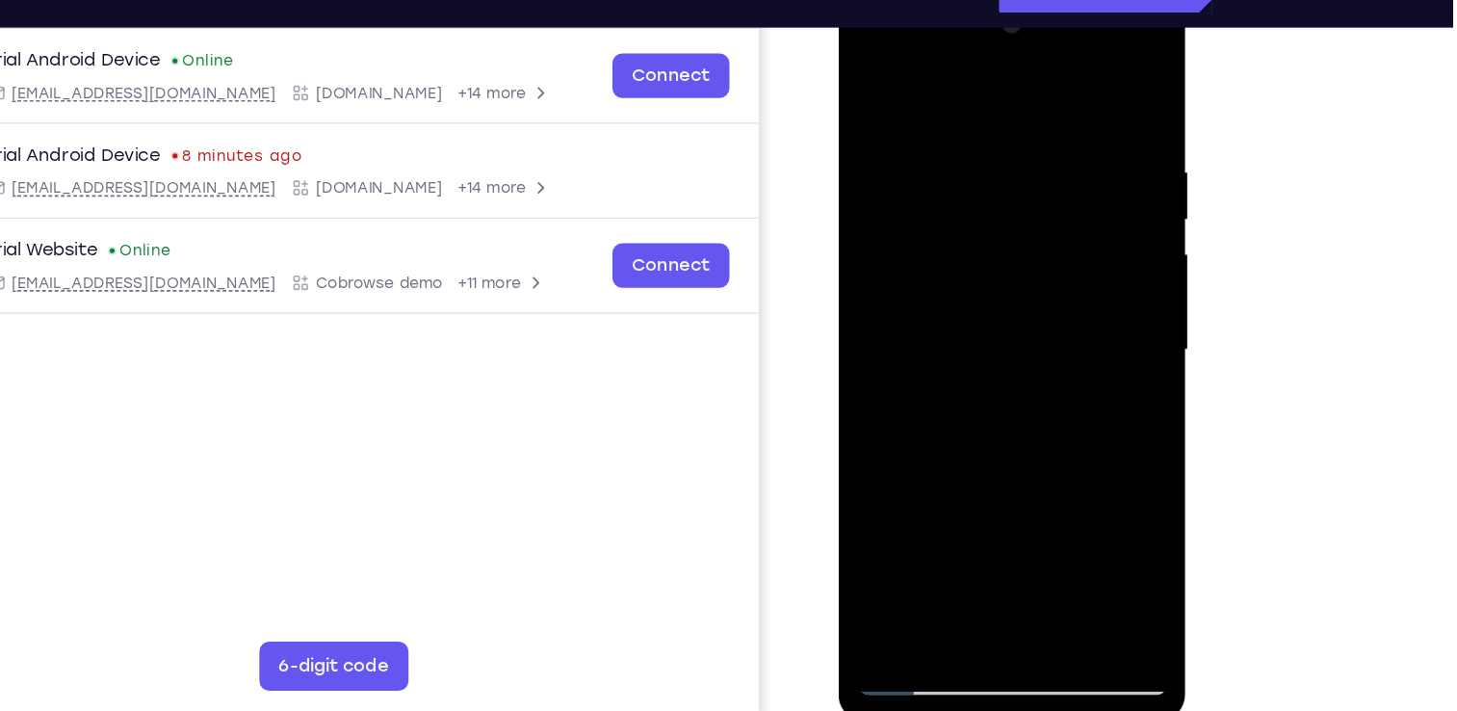
click at [1011, 354] on div at bounding box center [974, 271] width 243 height 539
click at [952, 146] on div at bounding box center [974, 271] width 243 height 539
drag, startPoint x: 1038, startPoint y: 135, endPoint x: 697, endPoint y: 236, distance: 355.7
click at [838, 236] on html "Online web based iOS Simulators and Android Emulators. Run iPhone, iPad, Mobile…" at bounding box center [975, 276] width 275 height 578
drag, startPoint x: 1058, startPoint y: 198, endPoint x: 631, endPoint y: 266, distance: 432.0
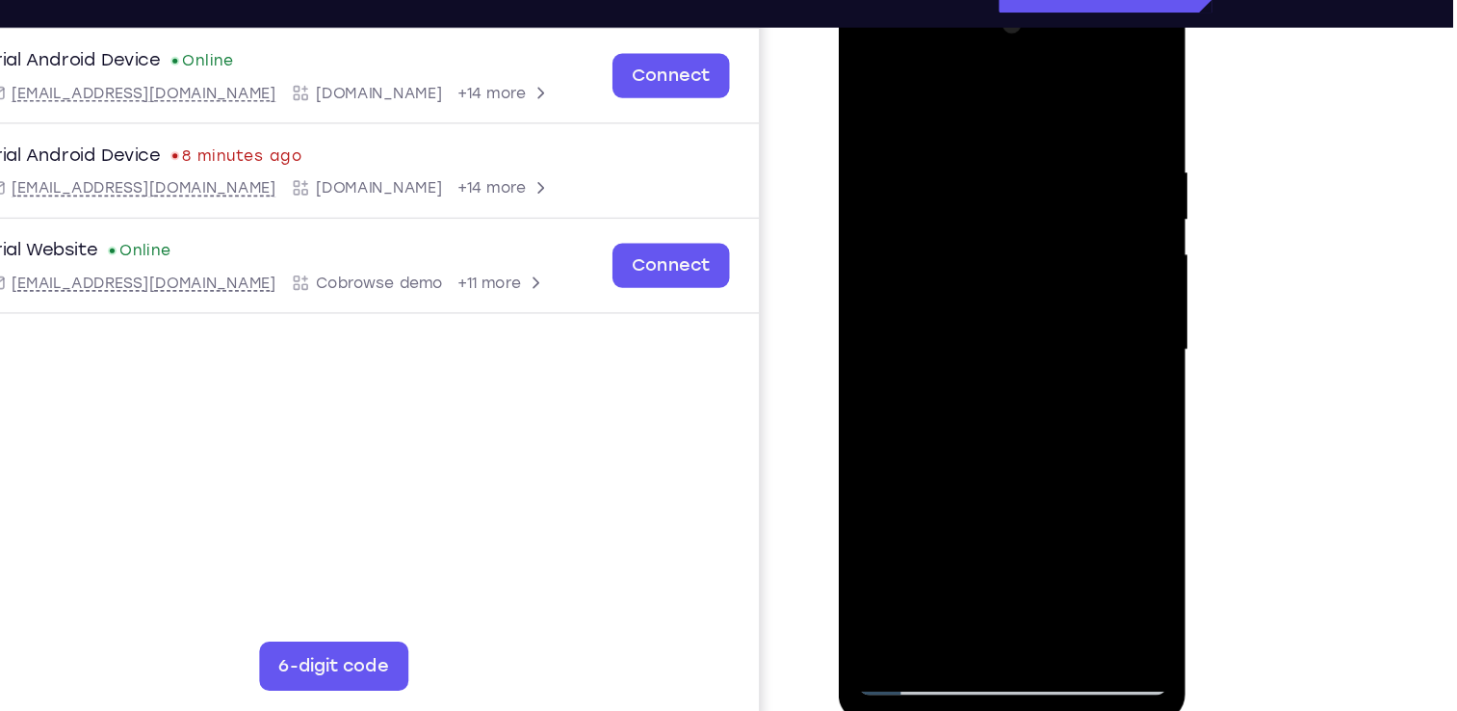
click at [838, 266] on html "Online web based iOS Simulators and Android Emulators. Run iPhone, iPad, Mobile…" at bounding box center [975, 276] width 275 height 578
click at [1065, 84] on div at bounding box center [974, 271] width 243 height 539
click at [1029, 492] on div at bounding box center [974, 271] width 243 height 539
click at [869, 90] on div at bounding box center [974, 271] width 243 height 539
click at [1076, 117] on div at bounding box center [974, 271] width 243 height 539
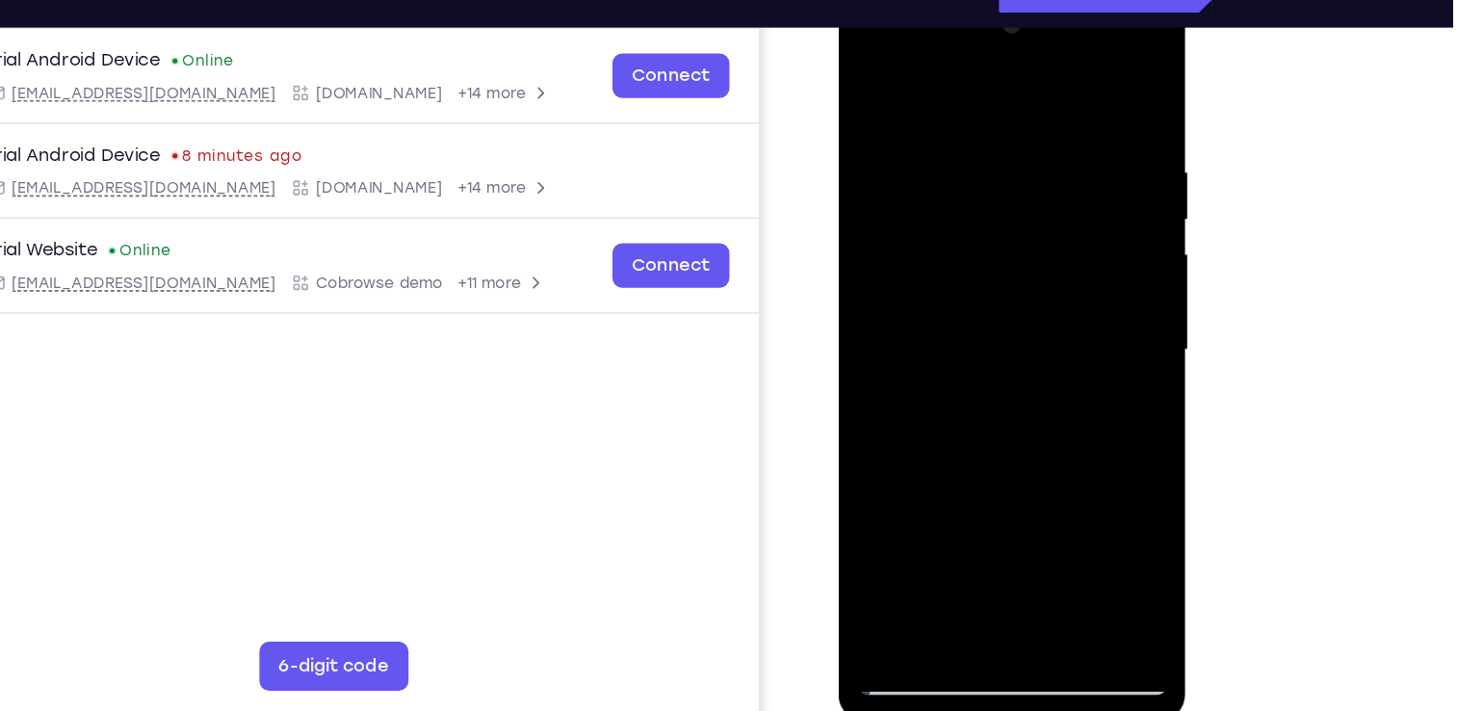
drag, startPoint x: 1056, startPoint y: 134, endPoint x: 614, endPoint y: 173, distance: 443.9
click at [838, 173] on html "Online web based iOS Simulators and Android Emulators. Run iPhone, iPad, Mobile…" at bounding box center [975, 276] width 275 height 578
click at [1070, 87] on div at bounding box center [974, 271] width 243 height 539
click at [1023, 488] on div at bounding box center [974, 271] width 243 height 539
